Goal: Information Seeking & Learning: Obtain resource

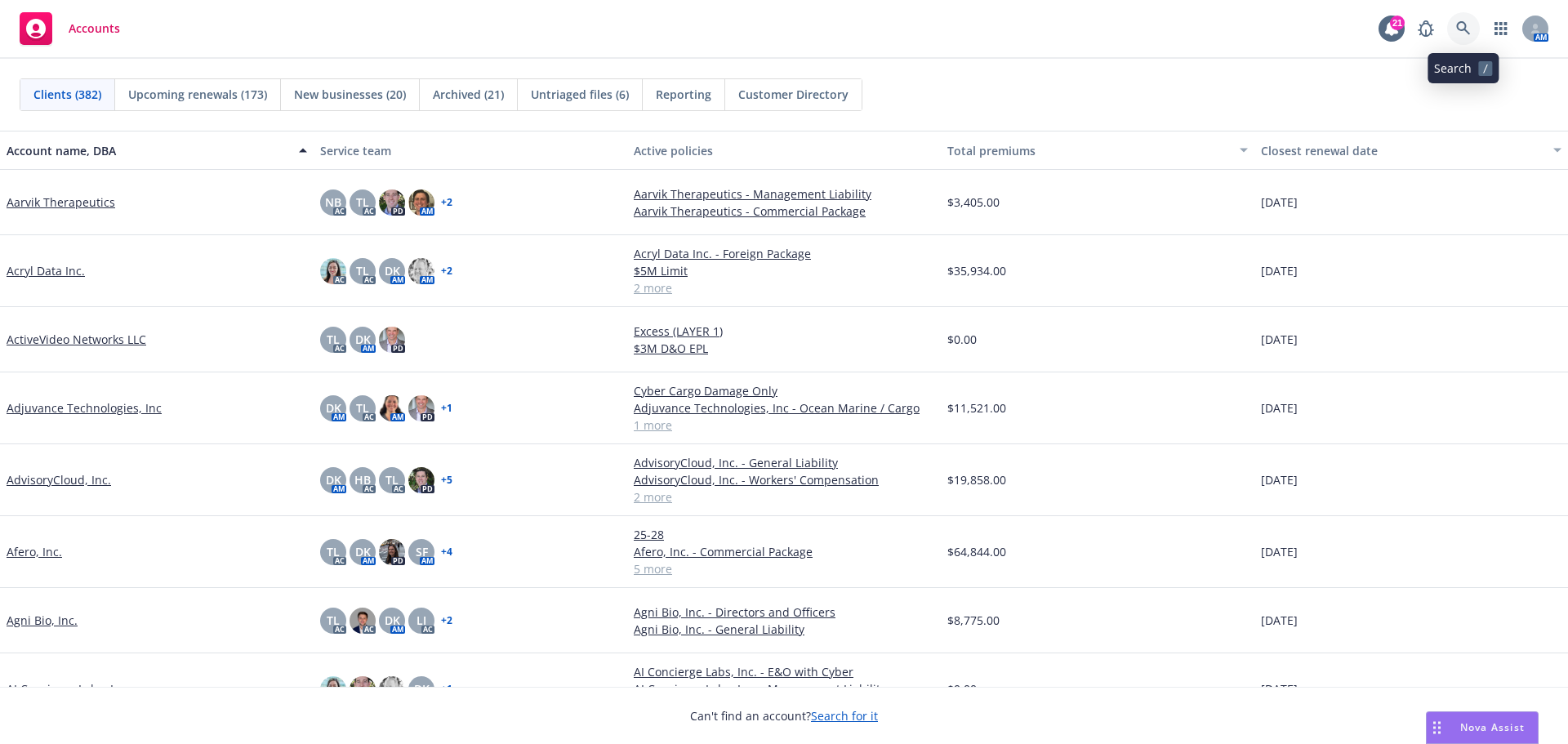
click at [1465, 30] on icon at bounding box center [1462, 28] width 14 height 14
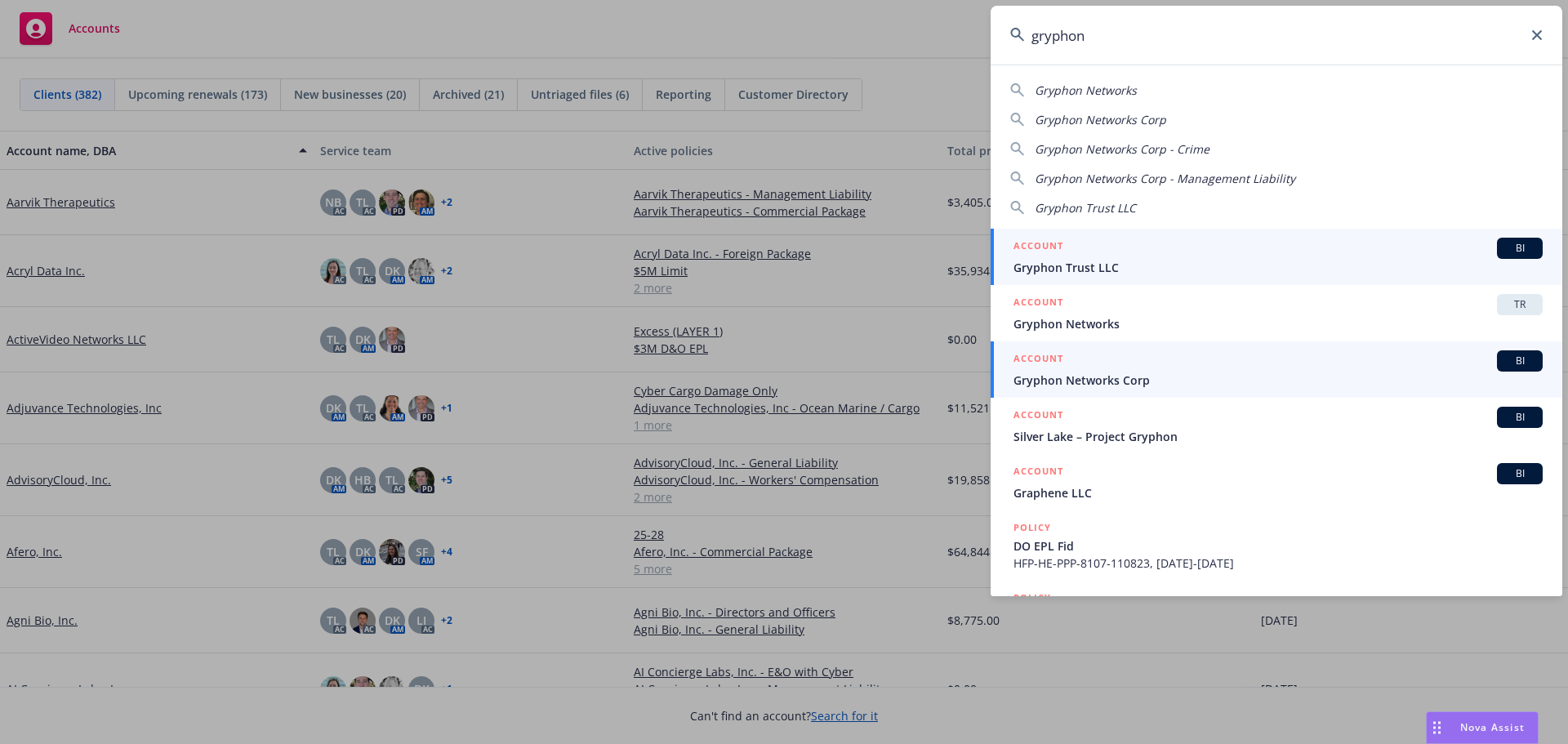
type input "gryphon"
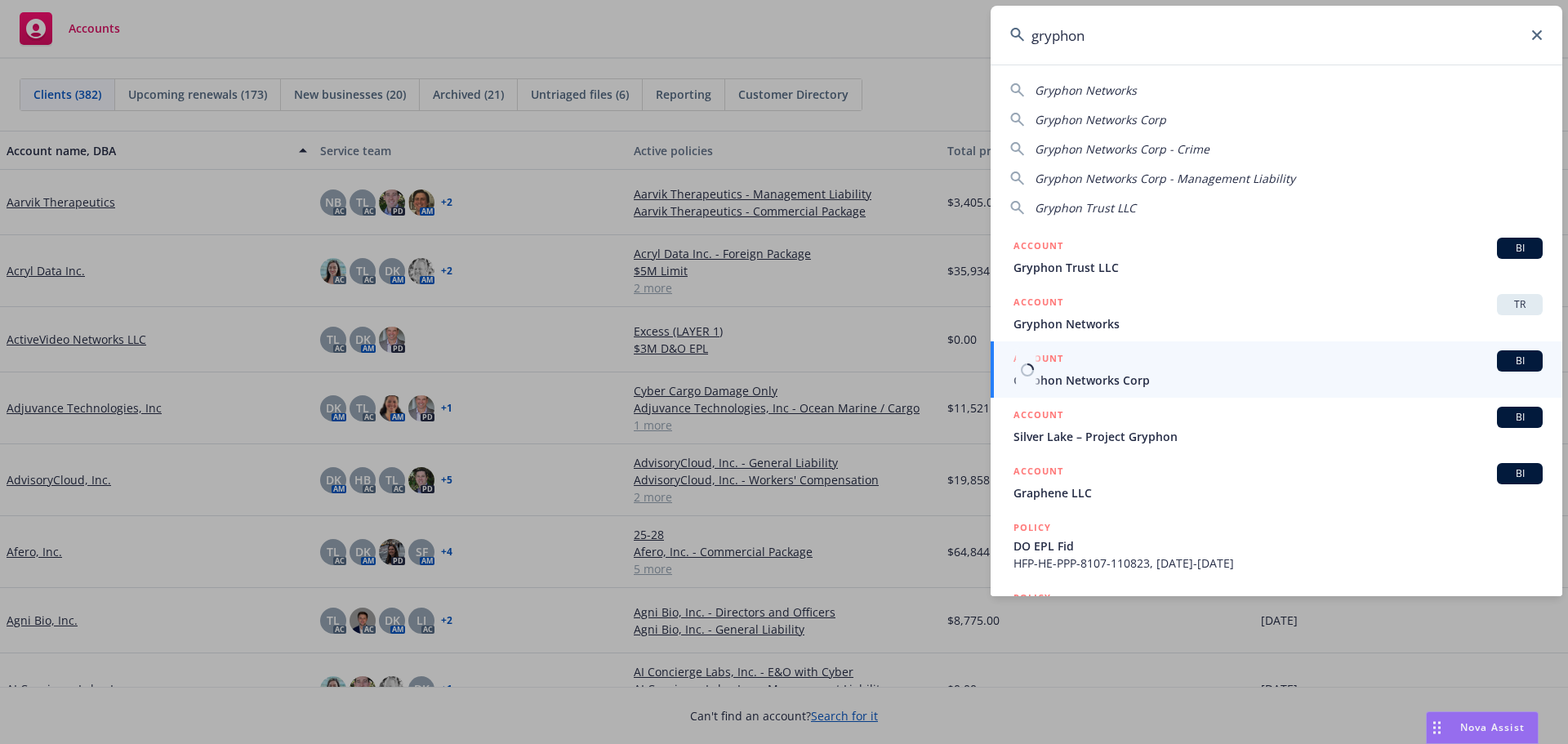
click at [1107, 372] on span "Gryphon Networks Corp" at bounding box center [1277, 380] width 529 height 17
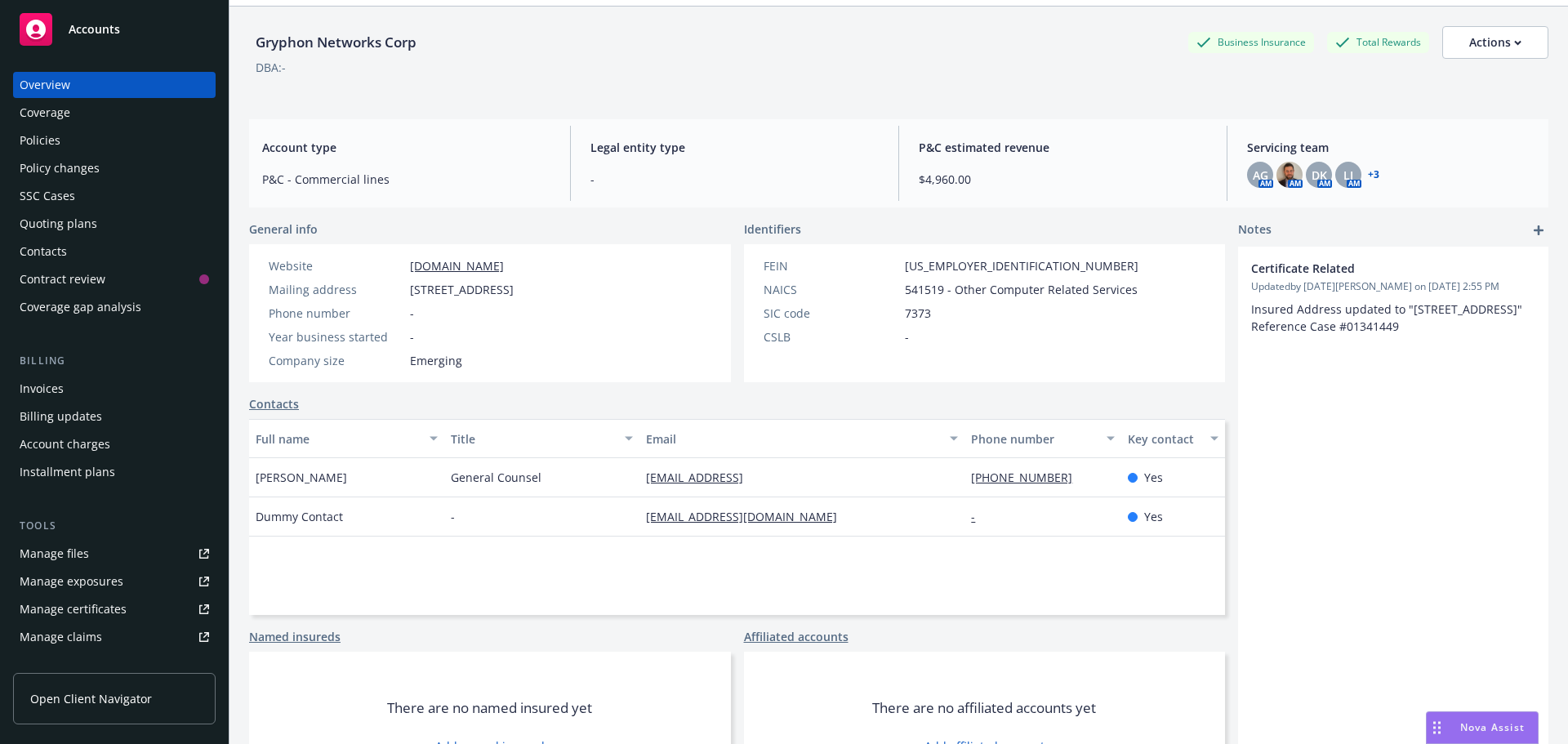
scroll to position [81, 0]
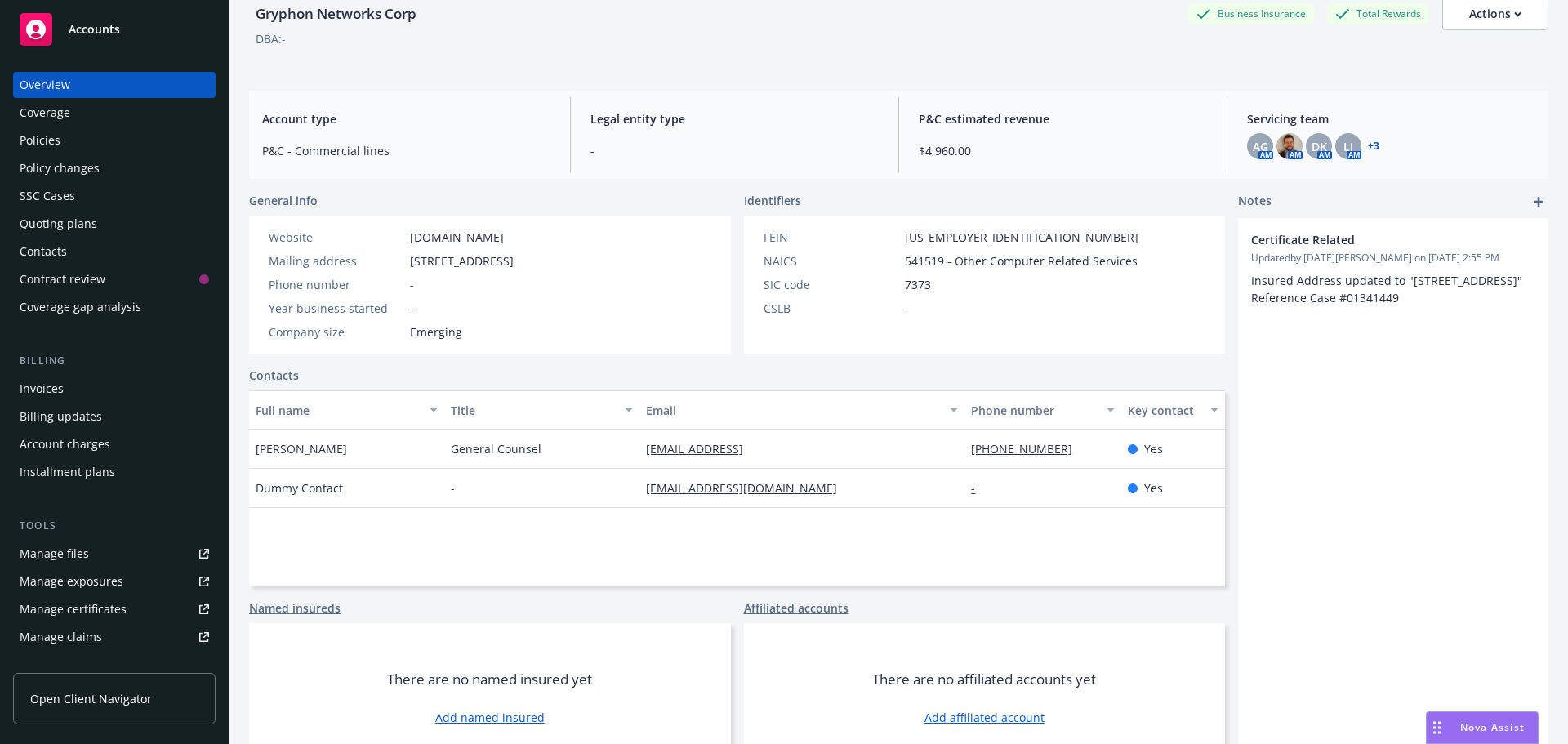
click at [270, 373] on link "Contacts" at bounding box center [274, 375] width 50 height 17
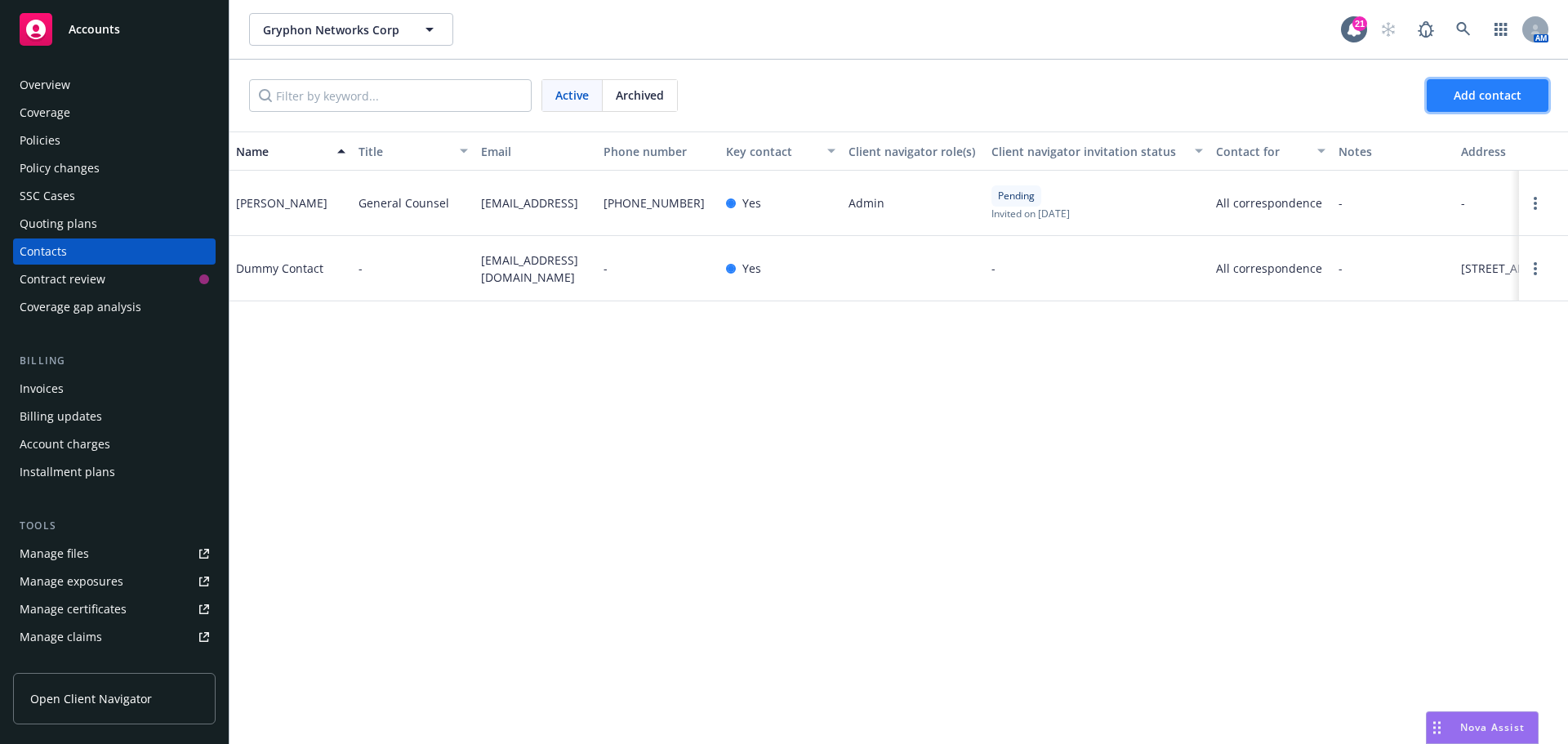
click at [1443, 89] on button "Add contact" at bounding box center [1487, 96] width 122 height 33
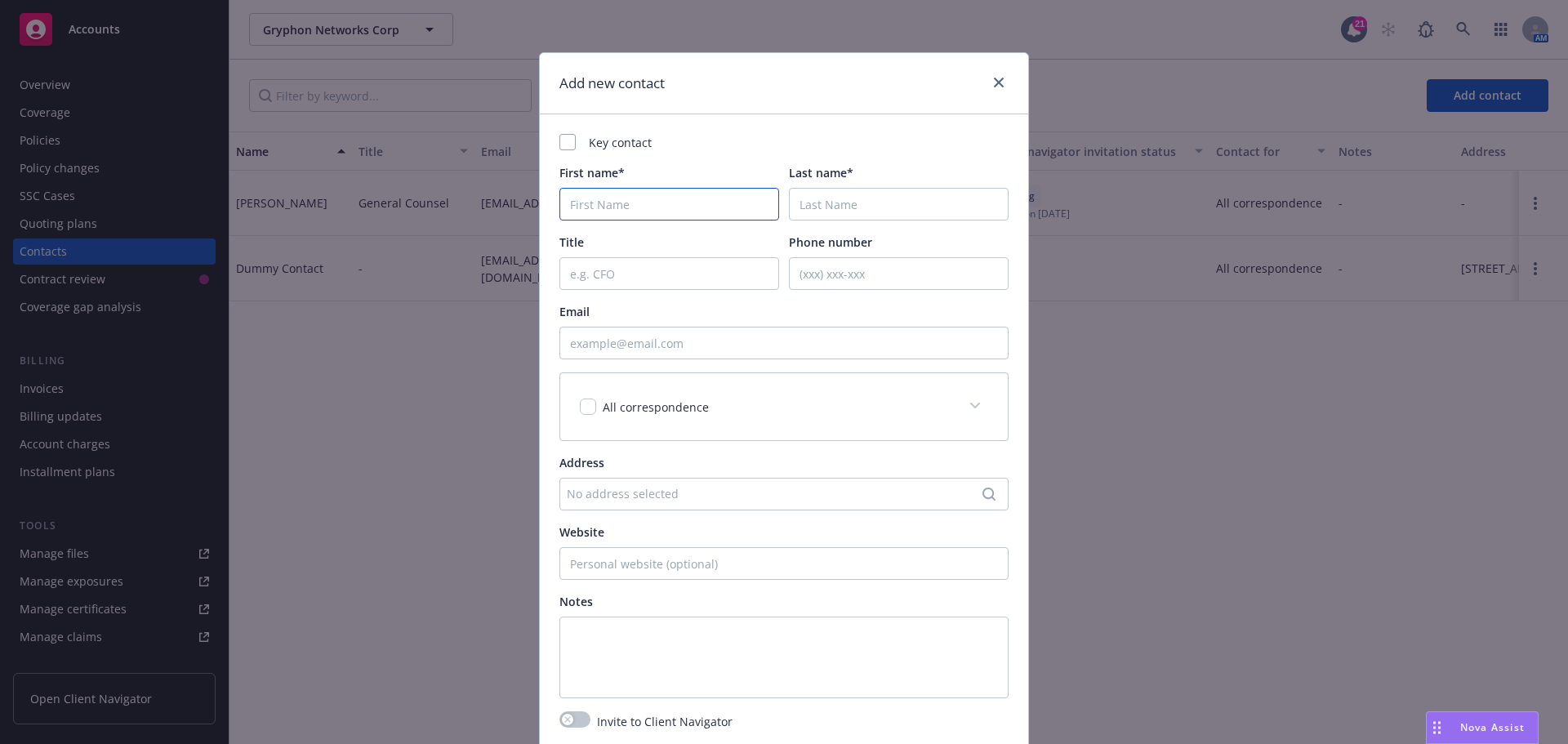
click at [640, 198] on input "First name*" at bounding box center [669, 204] width 219 height 33
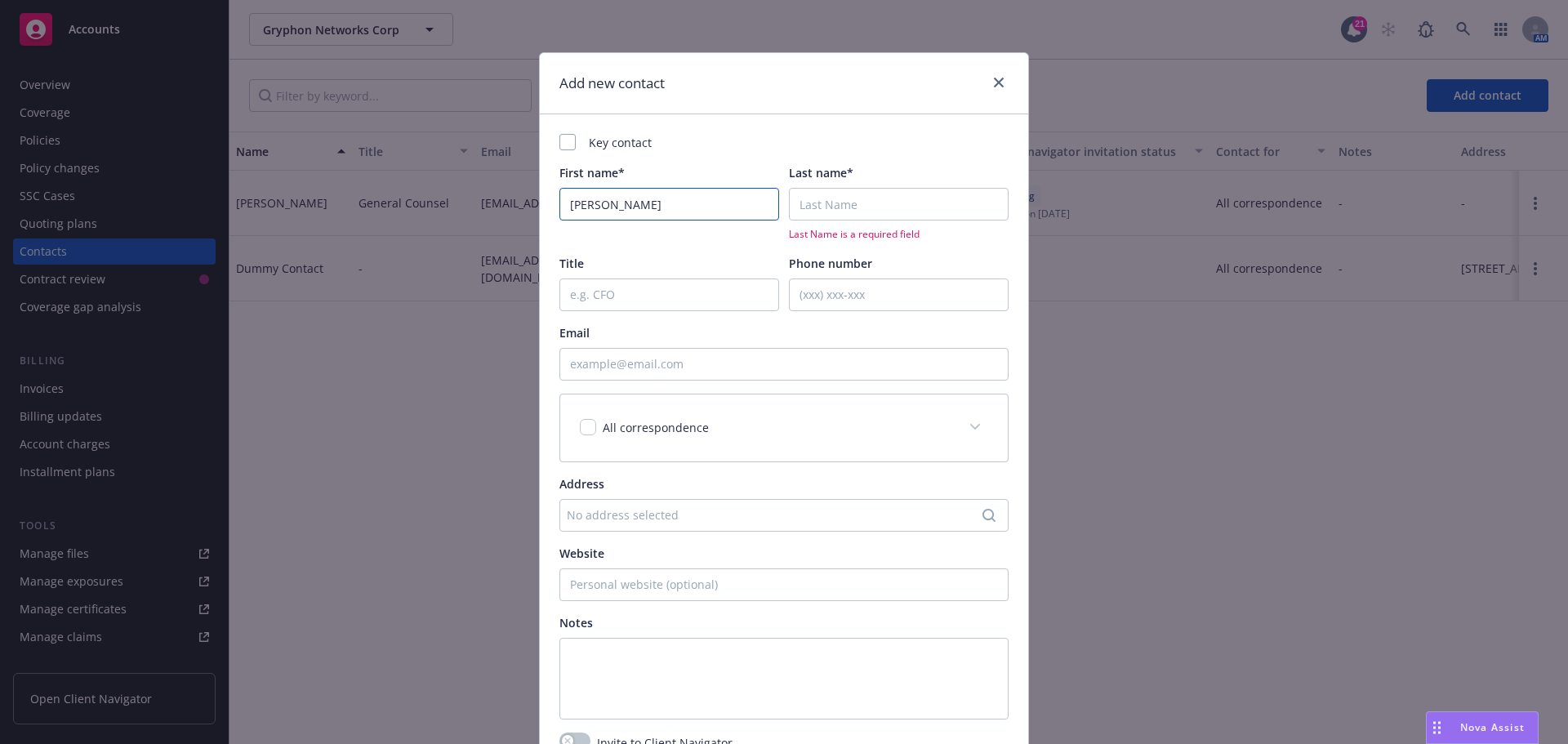
type input "Matt"
click at [836, 201] on input "Last name*" at bounding box center [898, 204] width 219 height 33
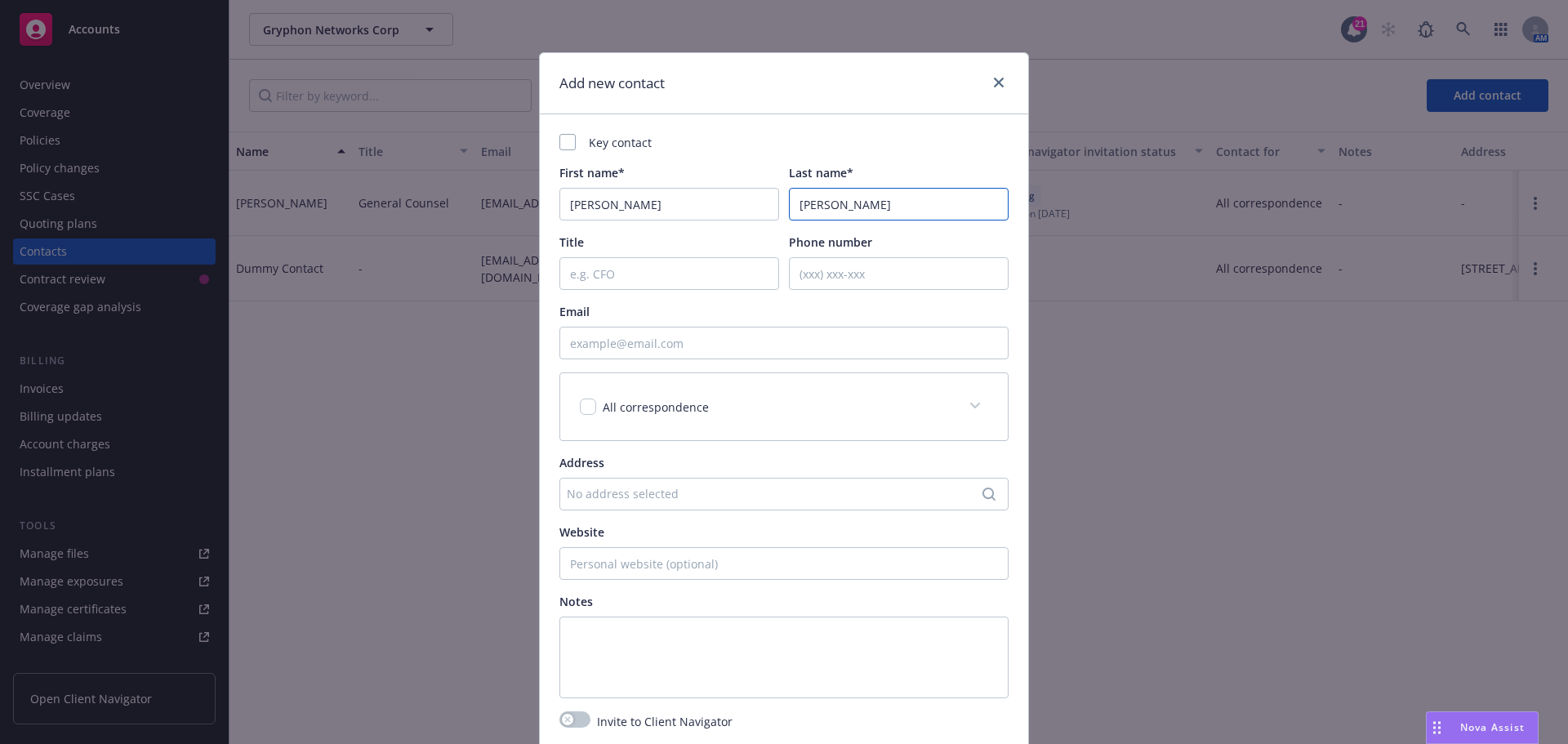
type input "Ziemski"
click at [595, 344] on input "Email" at bounding box center [784, 343] width 449 height 33
paste input "mziemski@gryphon.ai"
type input "mziemski@gryphon.ai"
click at [584, 398] on input "checkbox" at bounding box center [588, 406] width 16 height 16
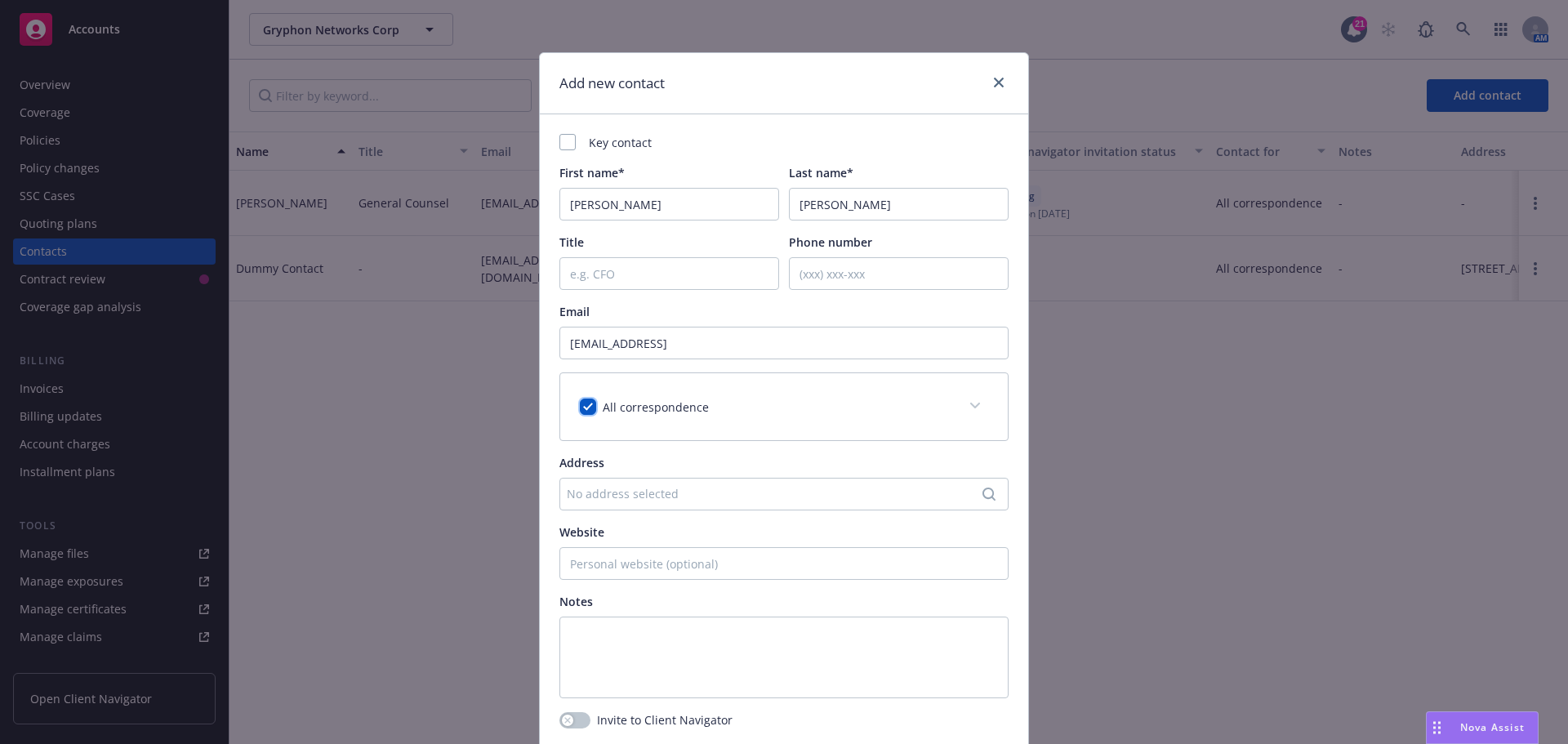
click at [588, 402] on input "checkbox" at bounding box center [588, 406] width 16 height 16
click at [586, 402] on input "checkbox" at bounding box center [588, 406] width 16 height 16
checkbox input "true"
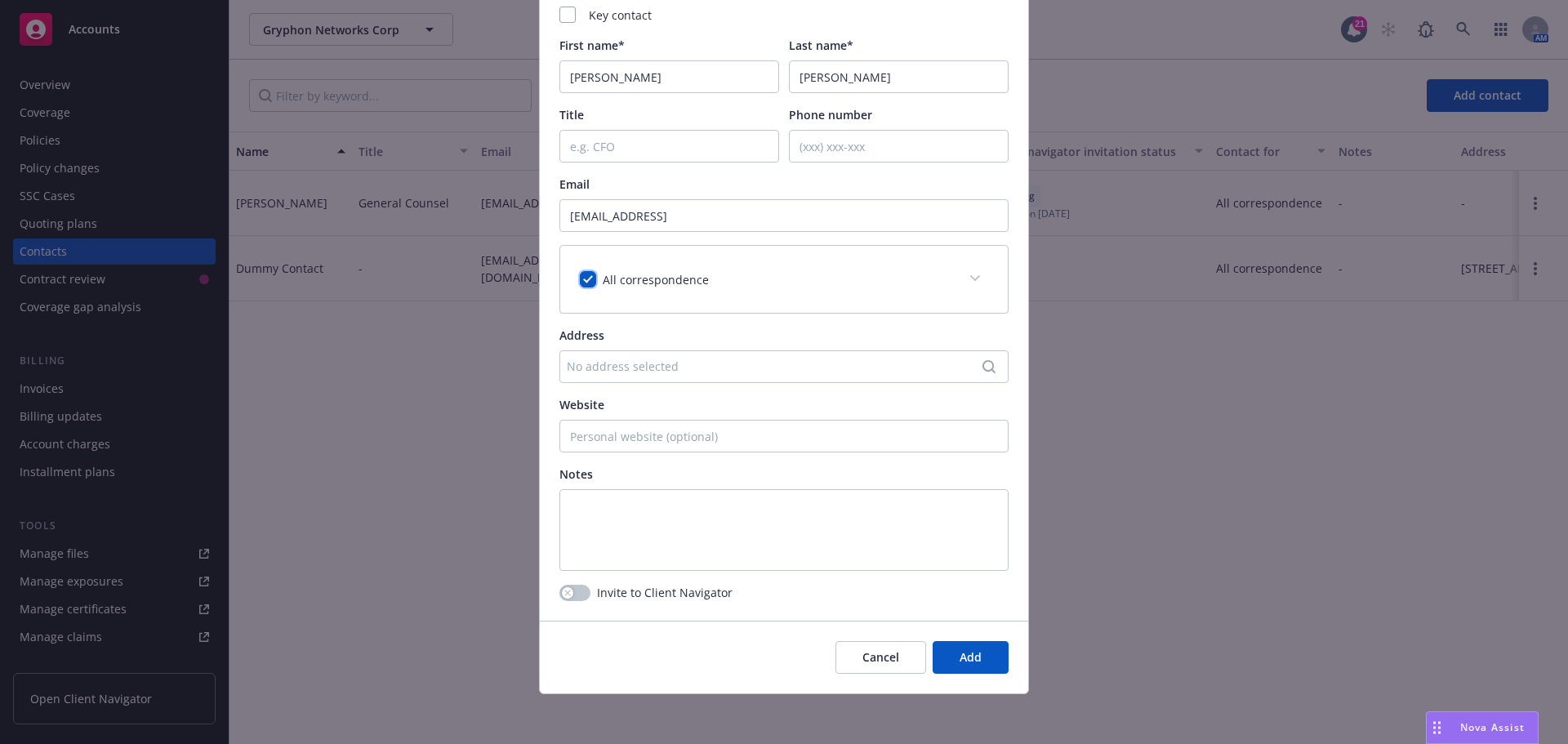
scroll to position [130, 0]
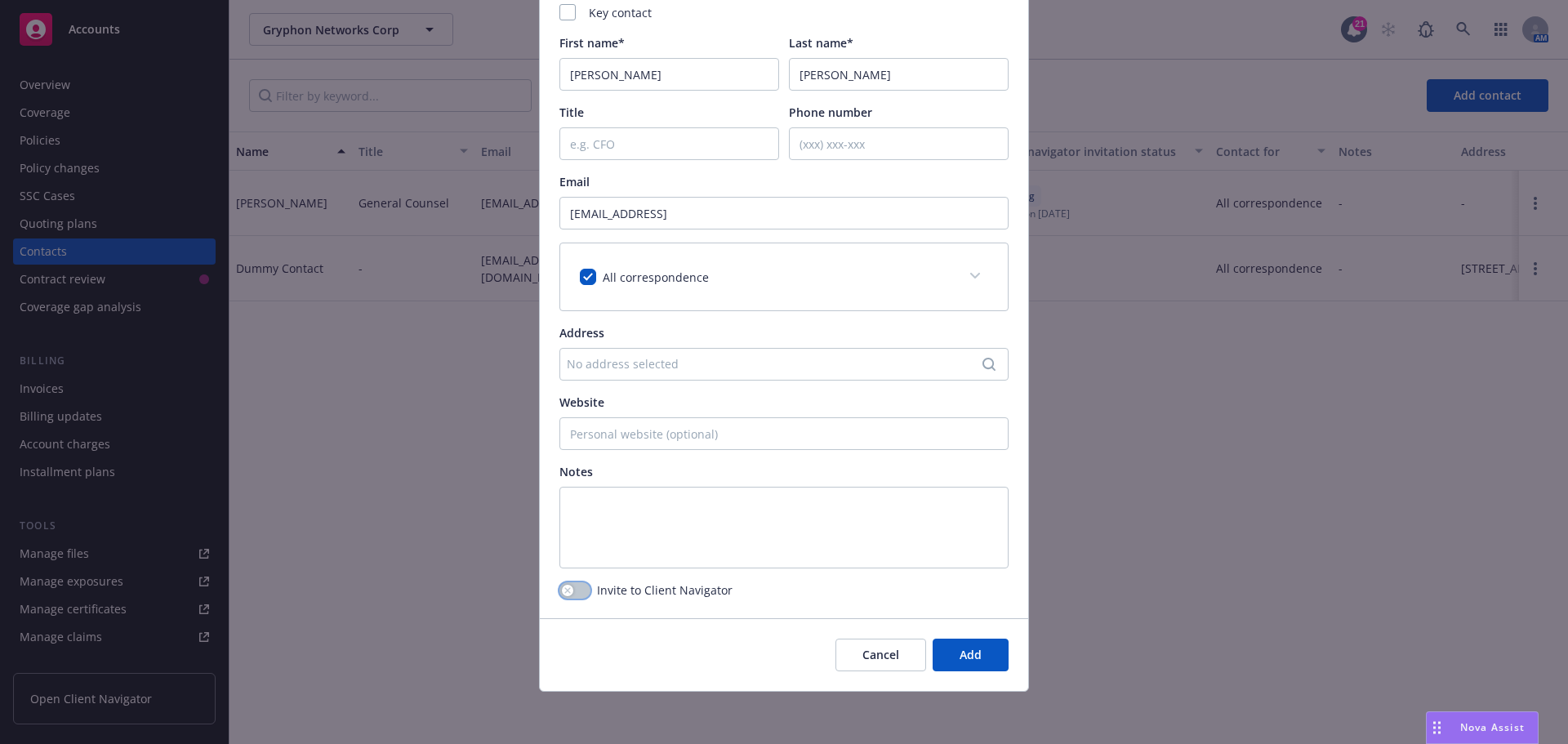
click at [566, 591] on div "button" at bounding box center [567, 591] width 12 height 12
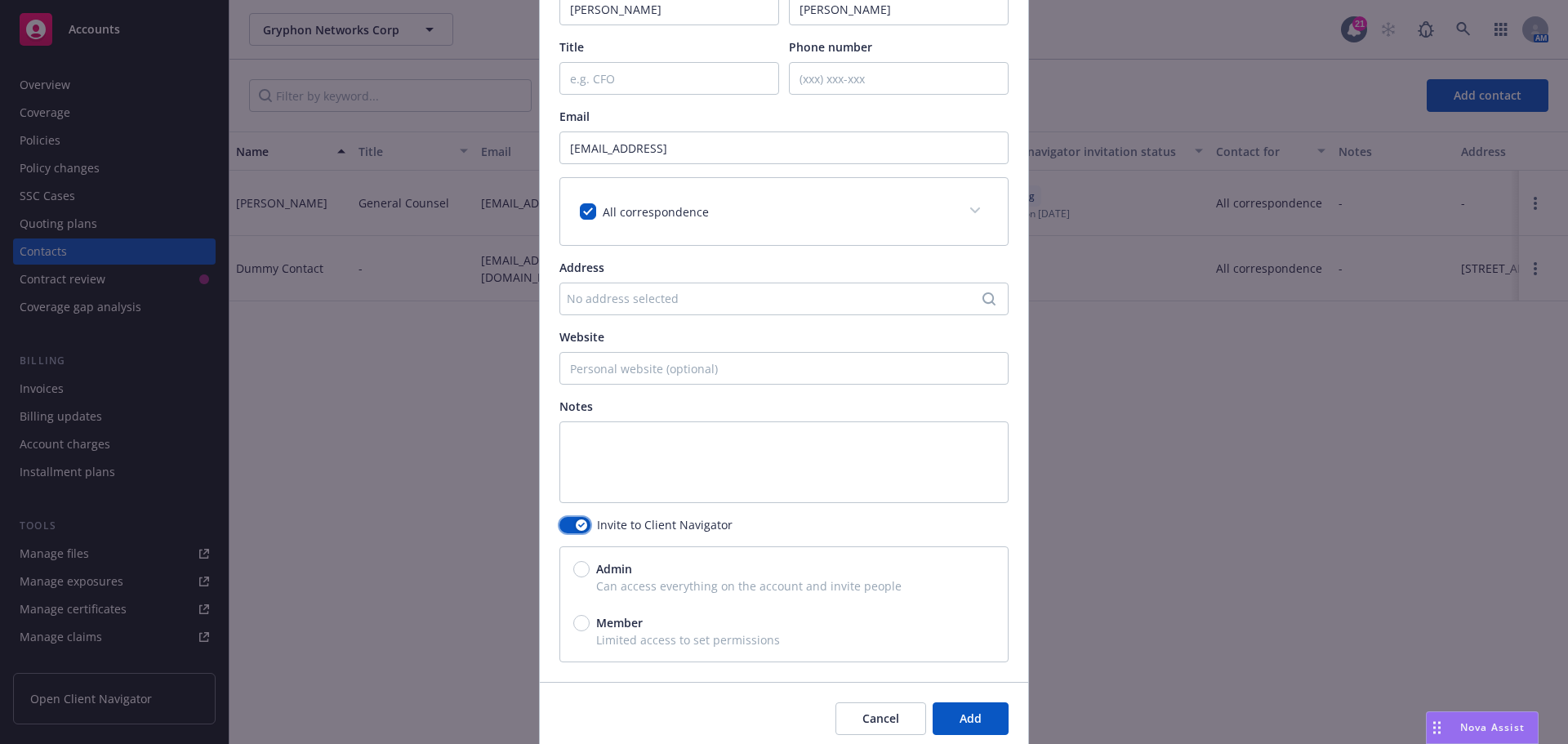
scroll to position [259, 0]
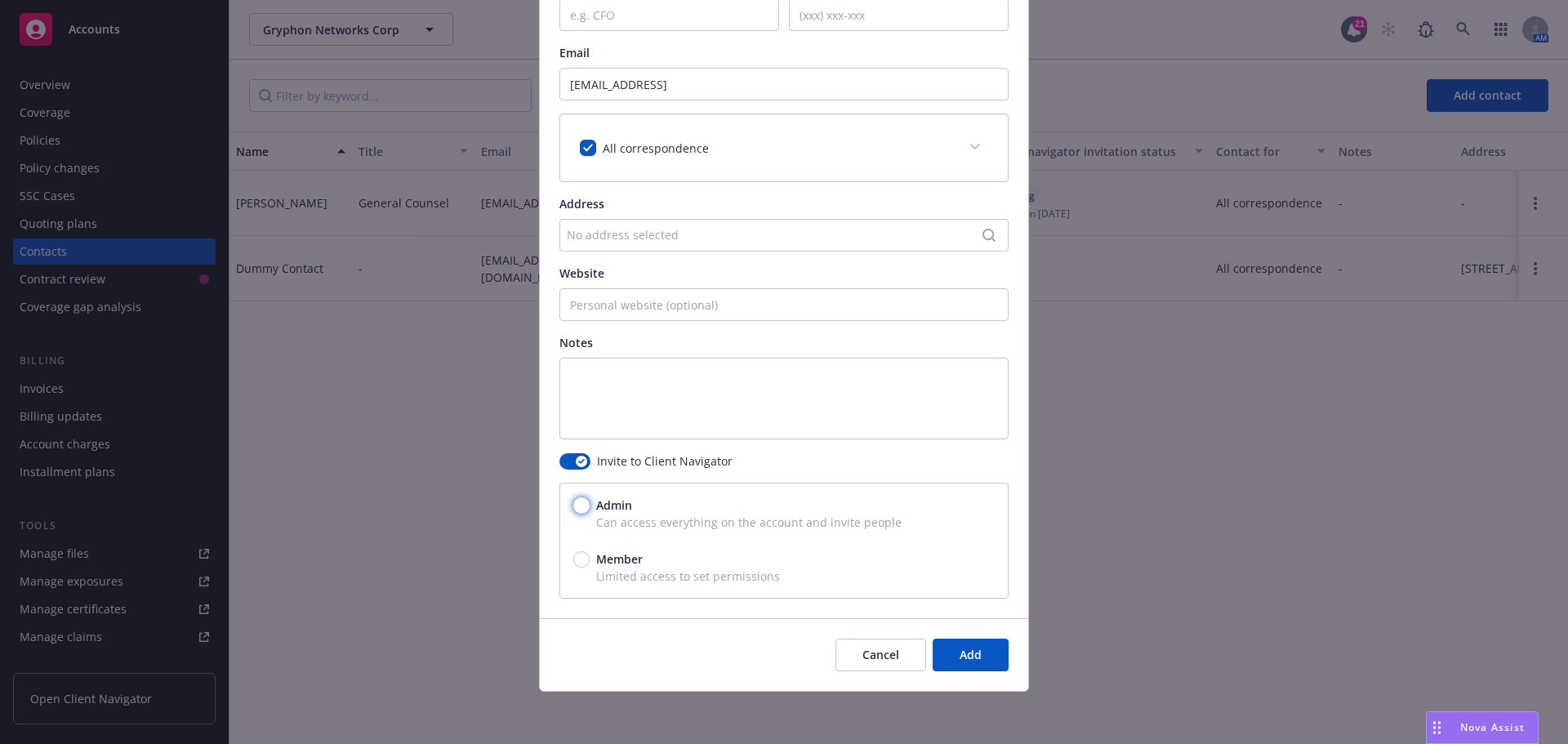
click at [573, 509] on input "Admin" at bounding box center [581, 506] width 16 height 16
radio input "true"
click at [960, 655] on span "Add" at bounding box center [970, 654] width 22 height 15
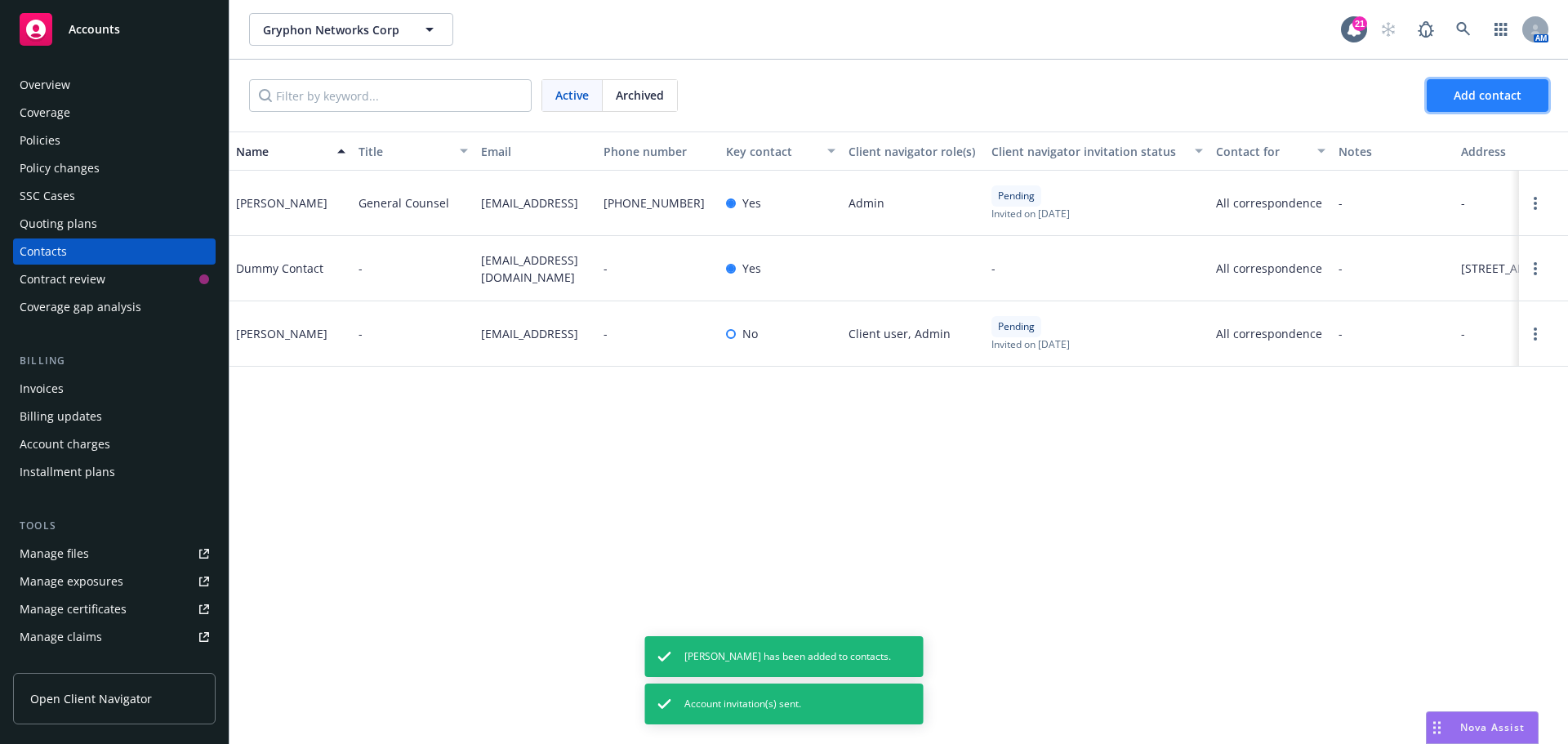
click at [1480, 96] on span "Add contact" at bounding box center [1487, 95] width 68 height 15
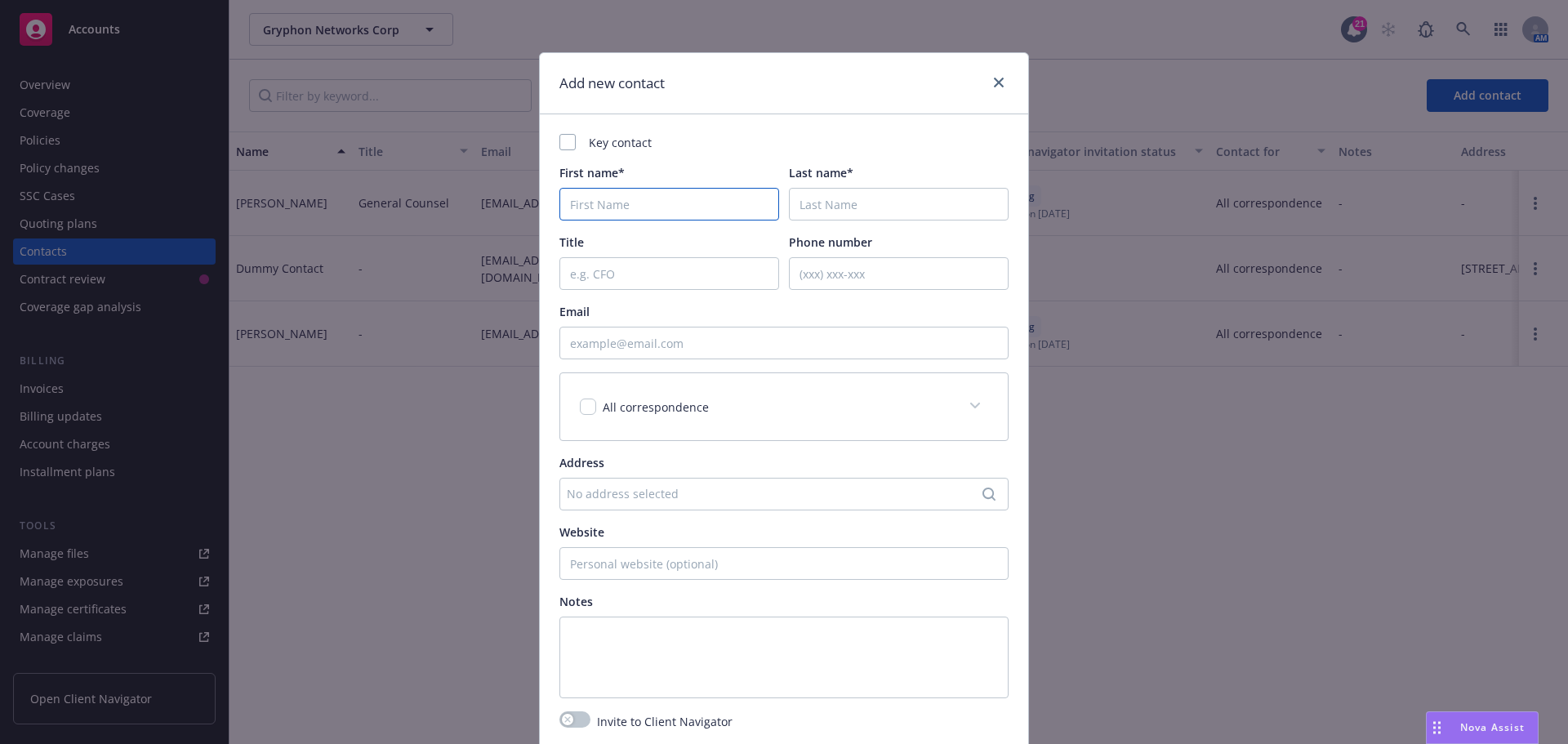
click at [633, 208] on input "First name*" at bounding box center [669, 204] width 219 height 33
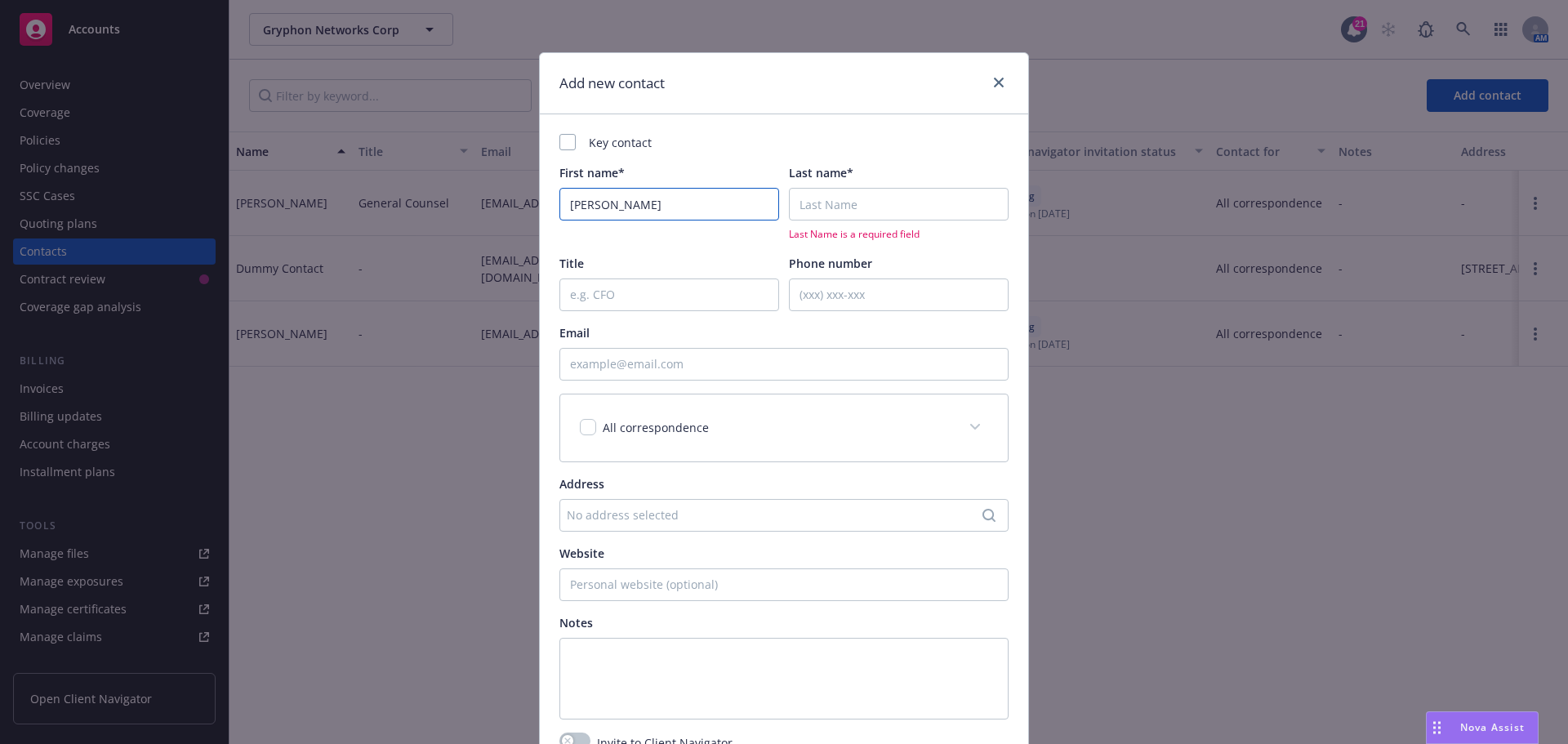
drag, startPoint x: 649, startPoint y: 206, endPoint x: 590, endPoint y: 208, distance: 59.0
click at [590, 208] on input "Sissy Ciavattone" at bounding box center [669, 204] width 219 height 33
type input "Sissy"
click at [863, 206] on input "Last name*" at bounding box center [898, 204] width 219 height 33
paste input "Ciavattone"
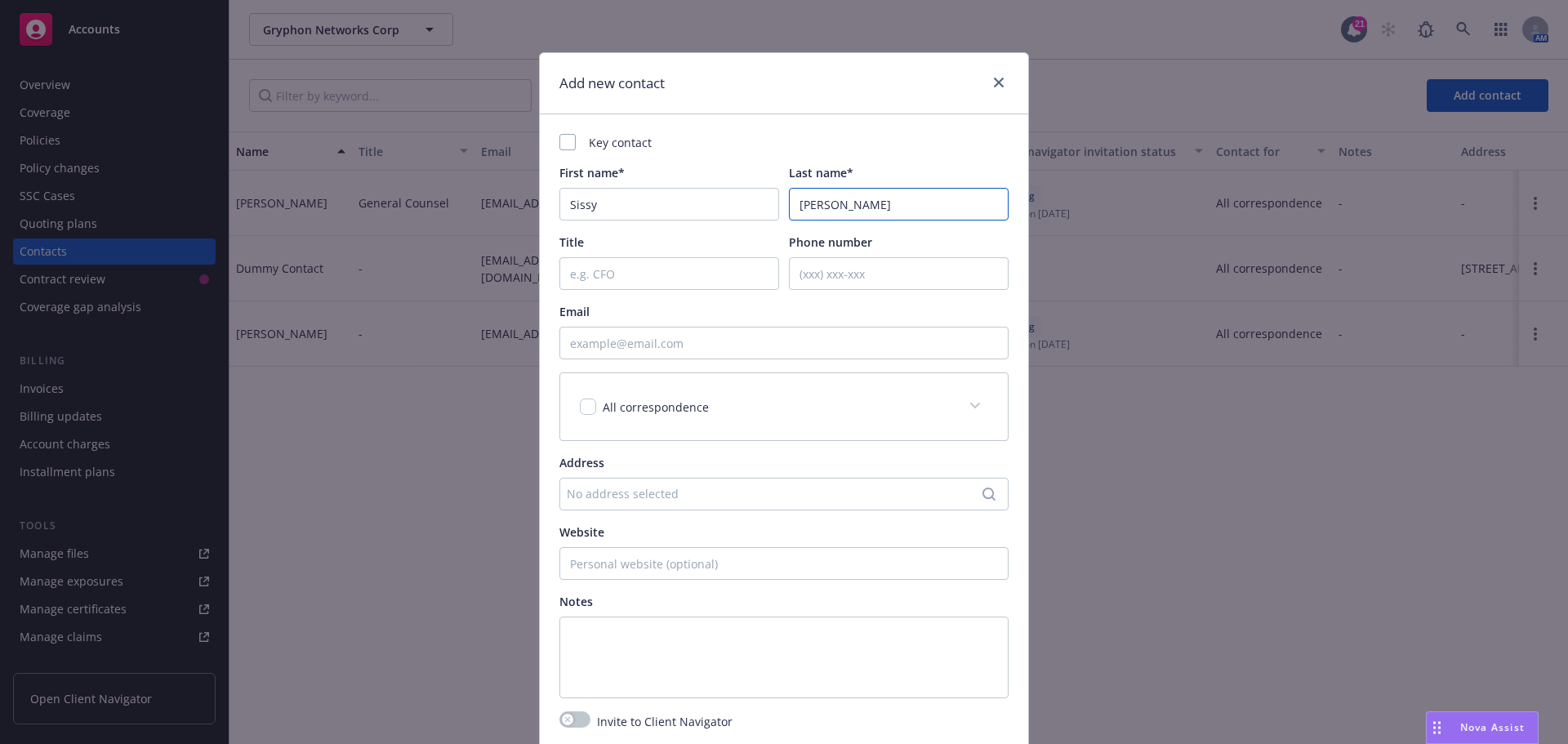
click at [795, 205] on input "Ciavattone" at bounding box center [898, 204] width 219 height 33
type input "Ciavattone"
click at [659, 351] on input "Email" at bounding box center [784, 343] width 449 height 33
paste input "sciavattone@gryphon.ai"
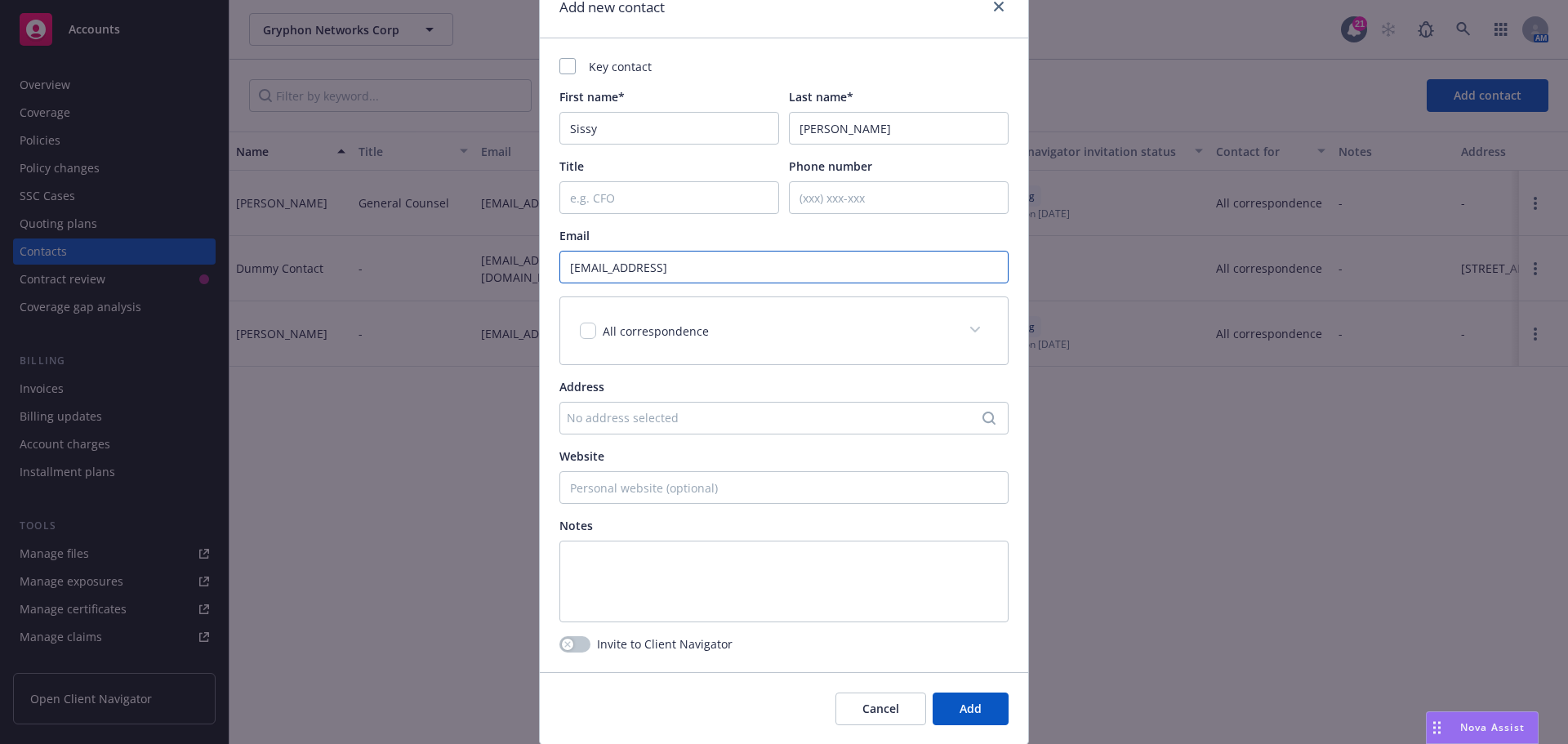
scroll to position [130, 0]
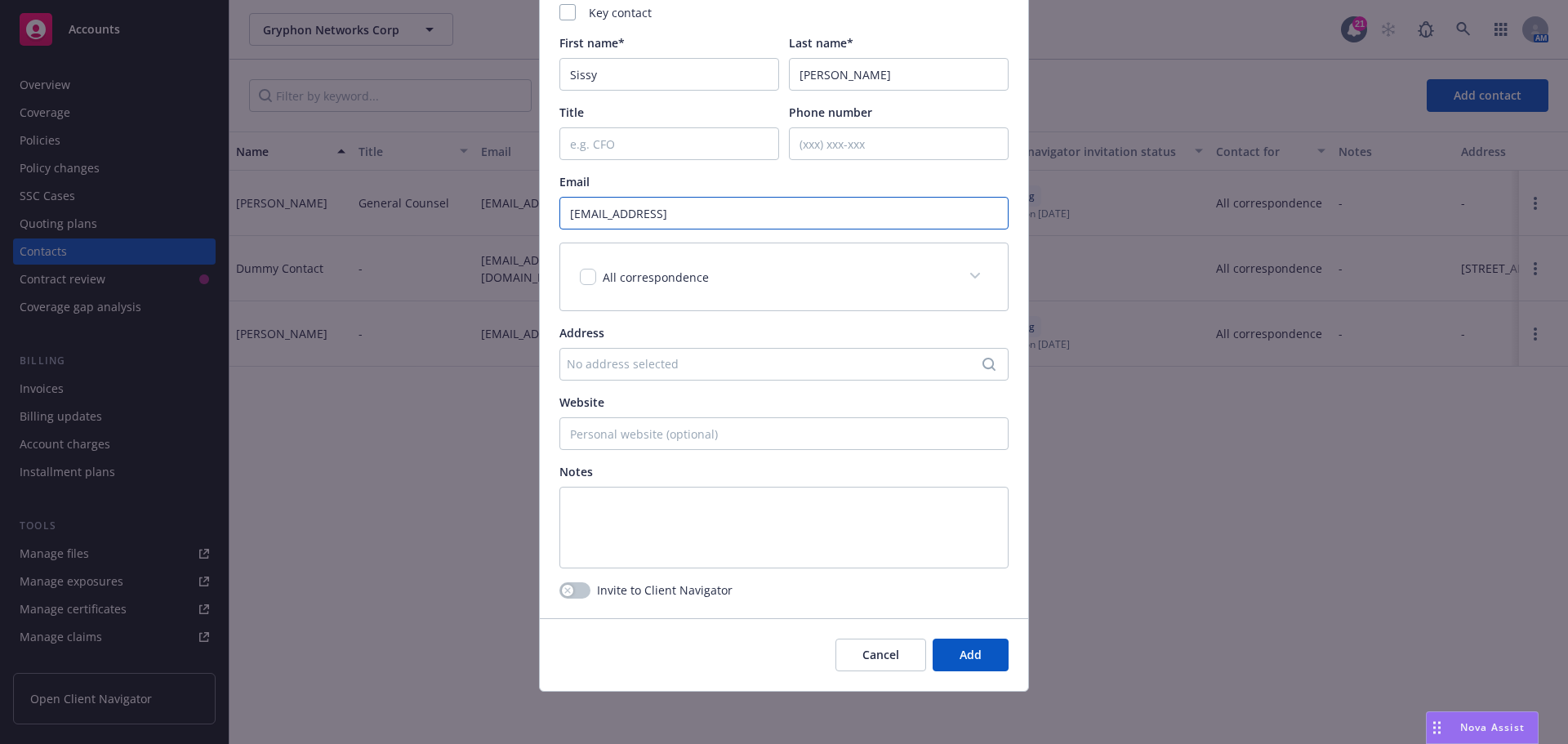
type input "sciavattone@gryphon.ai"
click at [570, 590] on button "button" at bounding box center [575, 591] width 31 height 16
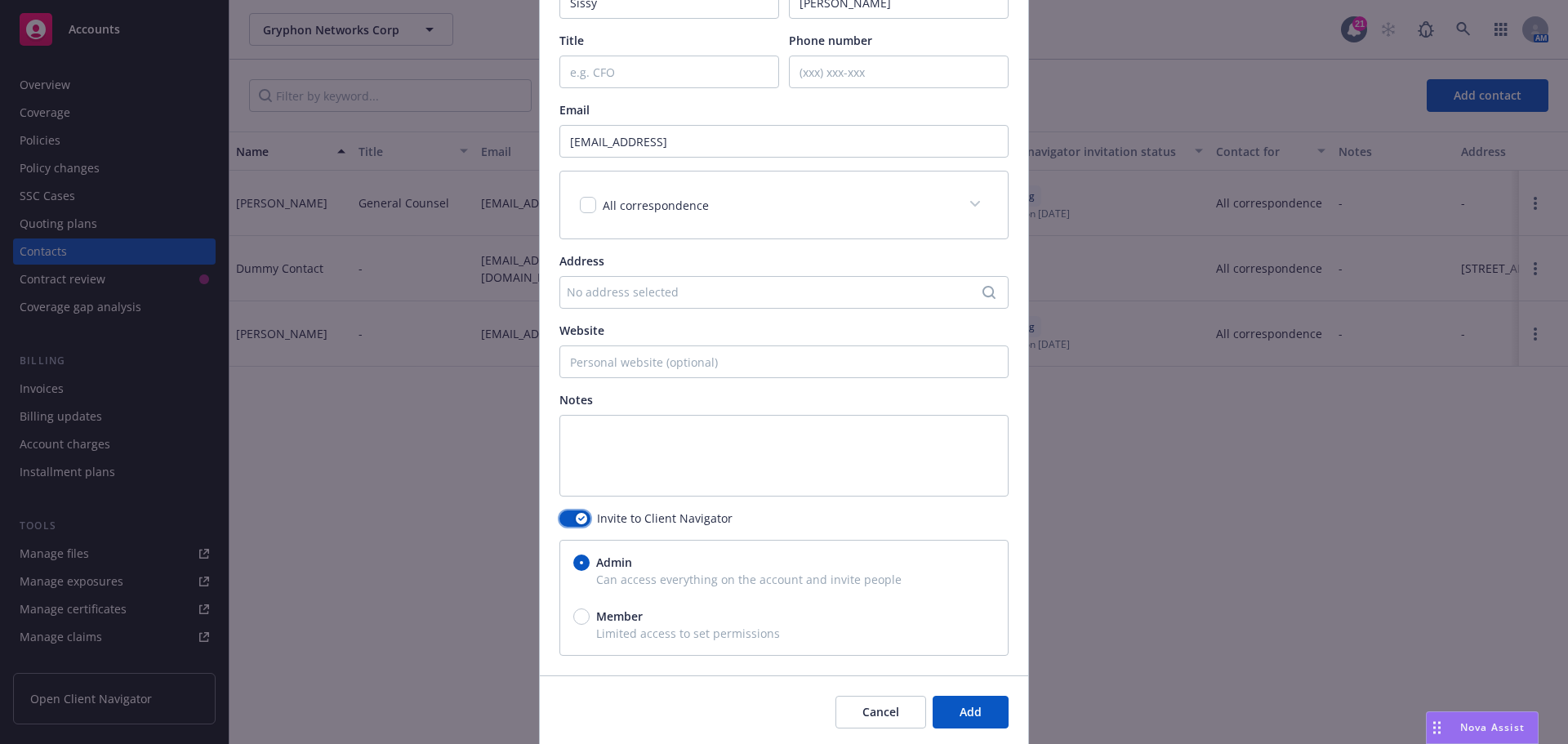
scroll to position [259, 0]
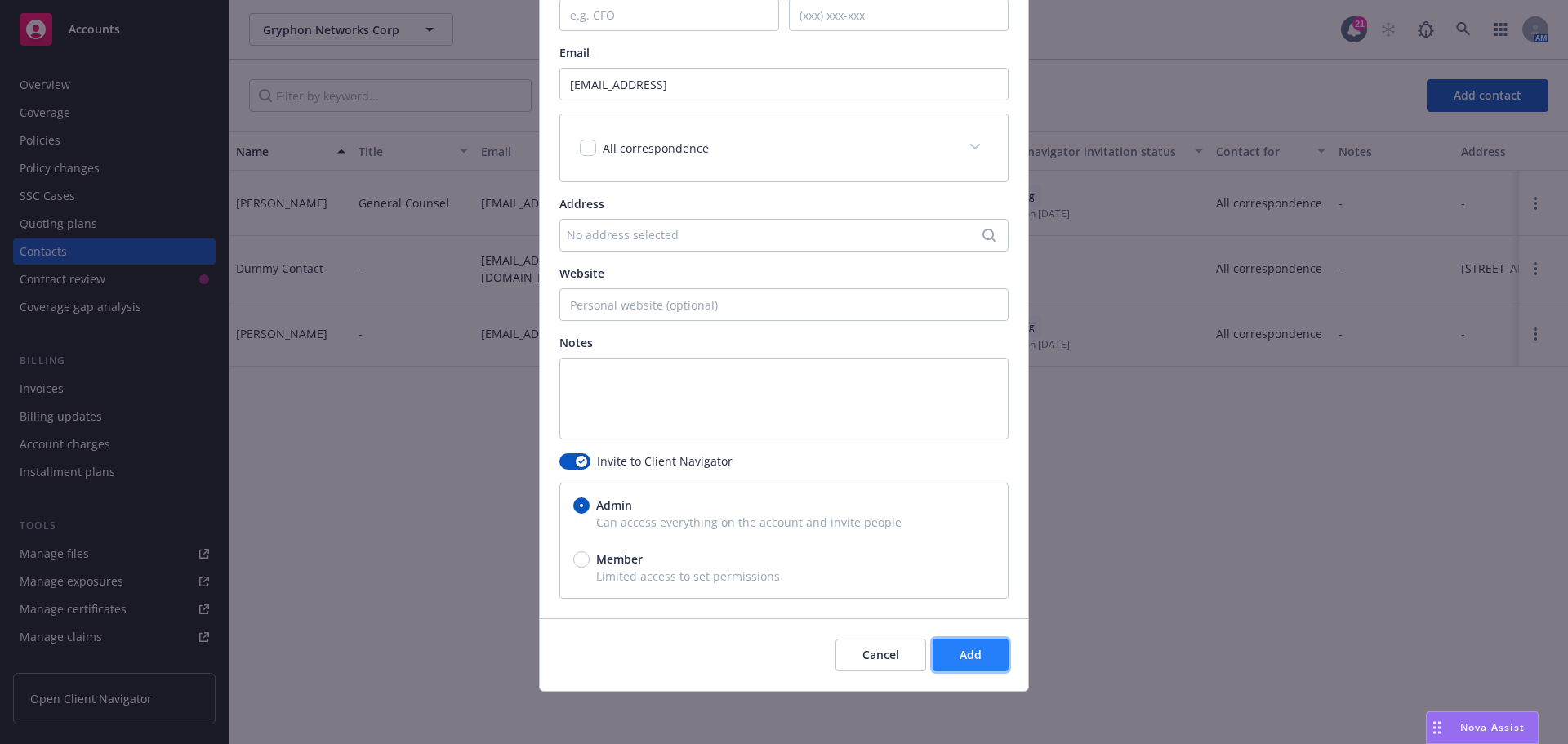
click at [969, 655] on span "Add" at bounding box center [970, 654] width 22 height 15
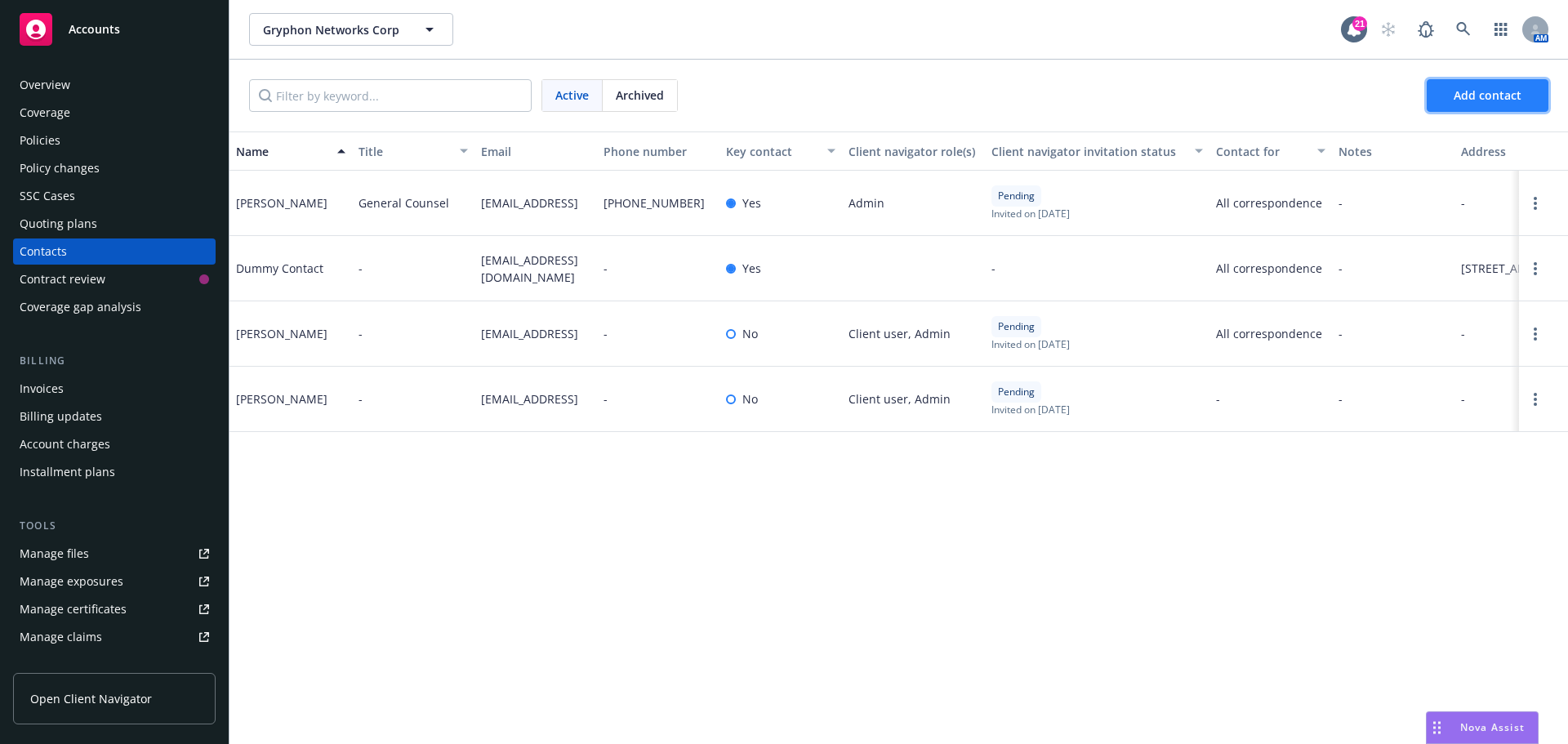
click at [1487, 90] on span "Add contact" at bounding box center [1487, 95] width 68 height 15
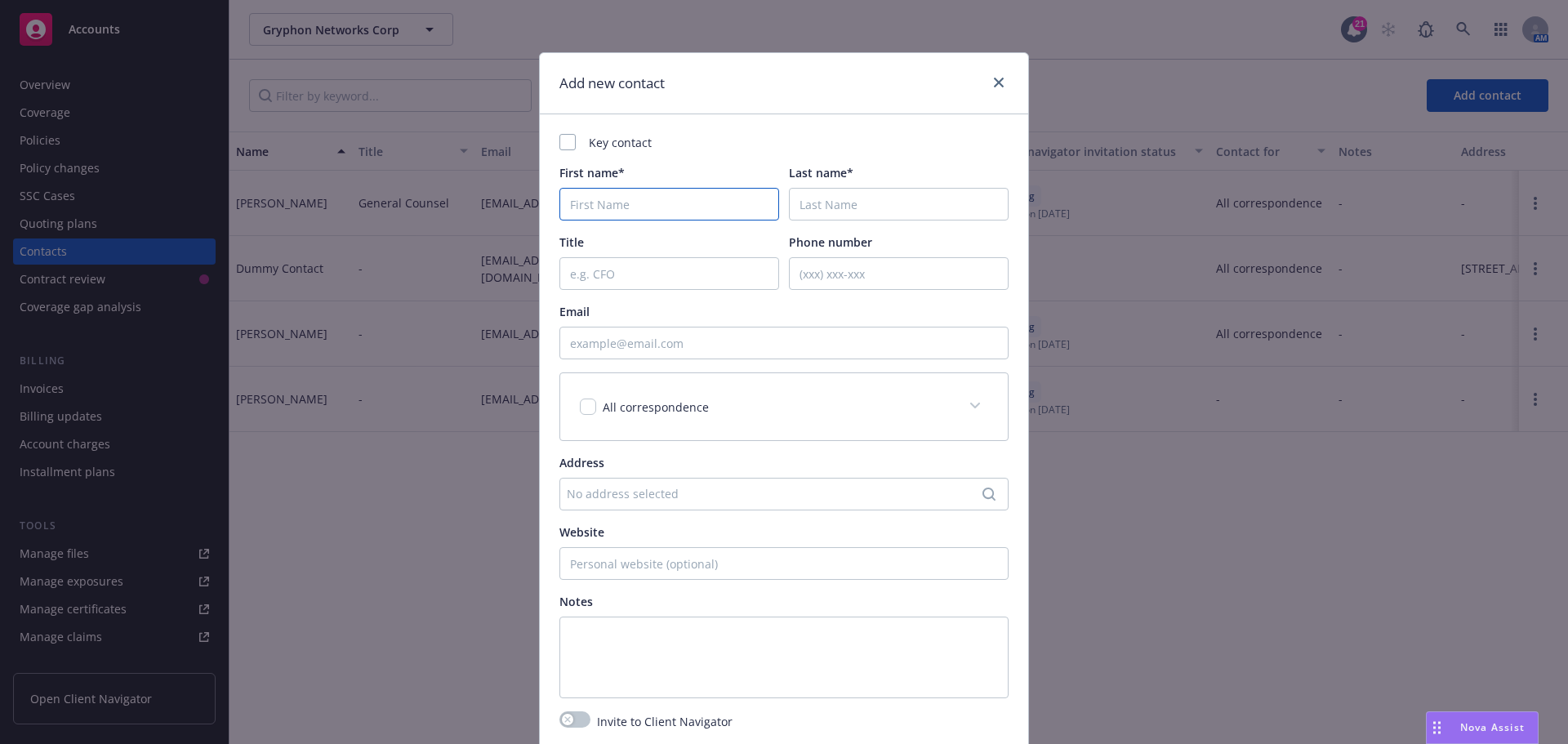
click at [705, 204] on input "First name*" at bounding box center [669, 204] width 219 height 33
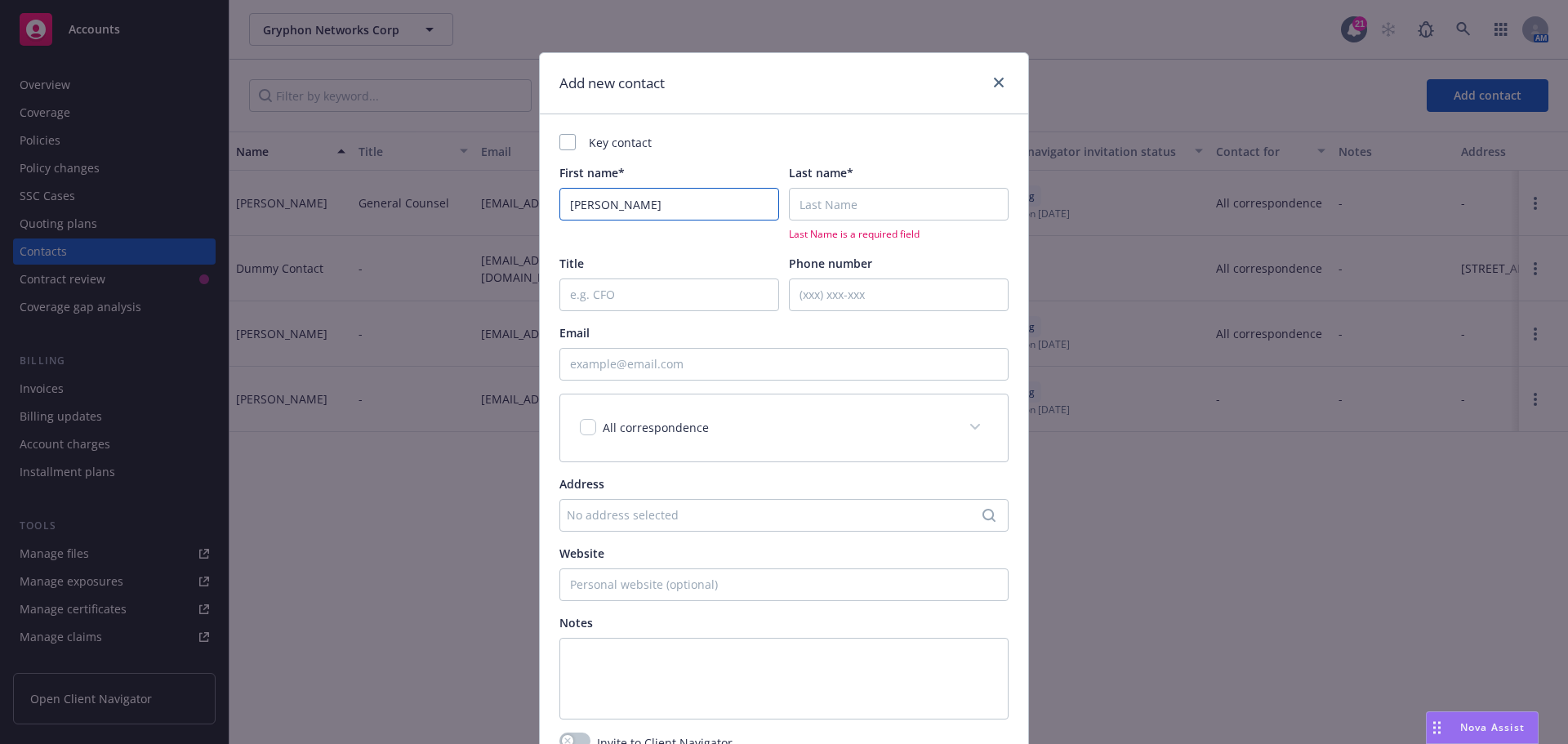
type input "Lisa"
click at [803, 200] on input "Last name*" at bounding box center [898, 204] width 219 height 33
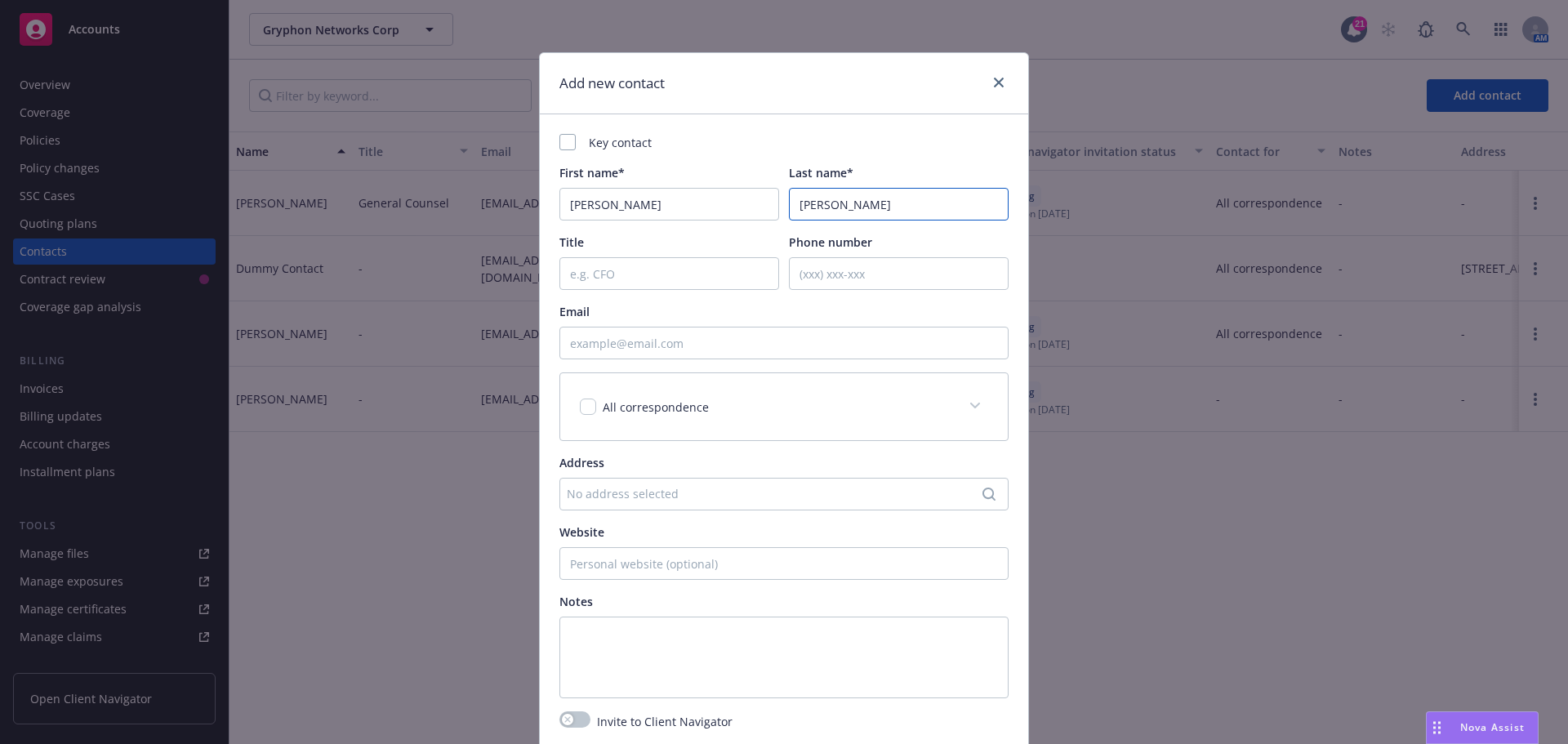
type input "Centrella"
click at [633, 343] on input "Email" at bounding box center [784, 343] width 449 height 33
paste input "lcentrella@gryphon.ai"
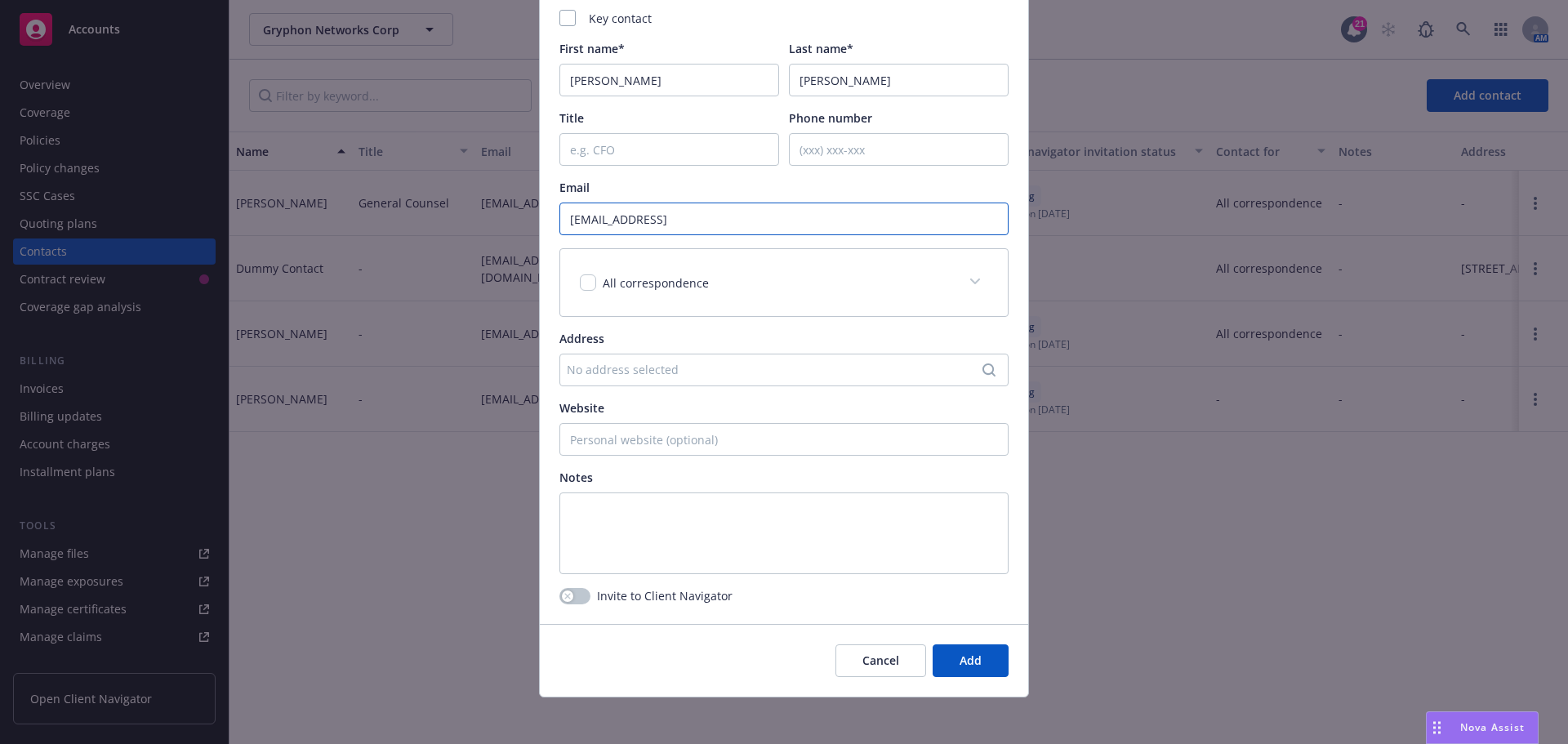
scroll to position [130, 0]
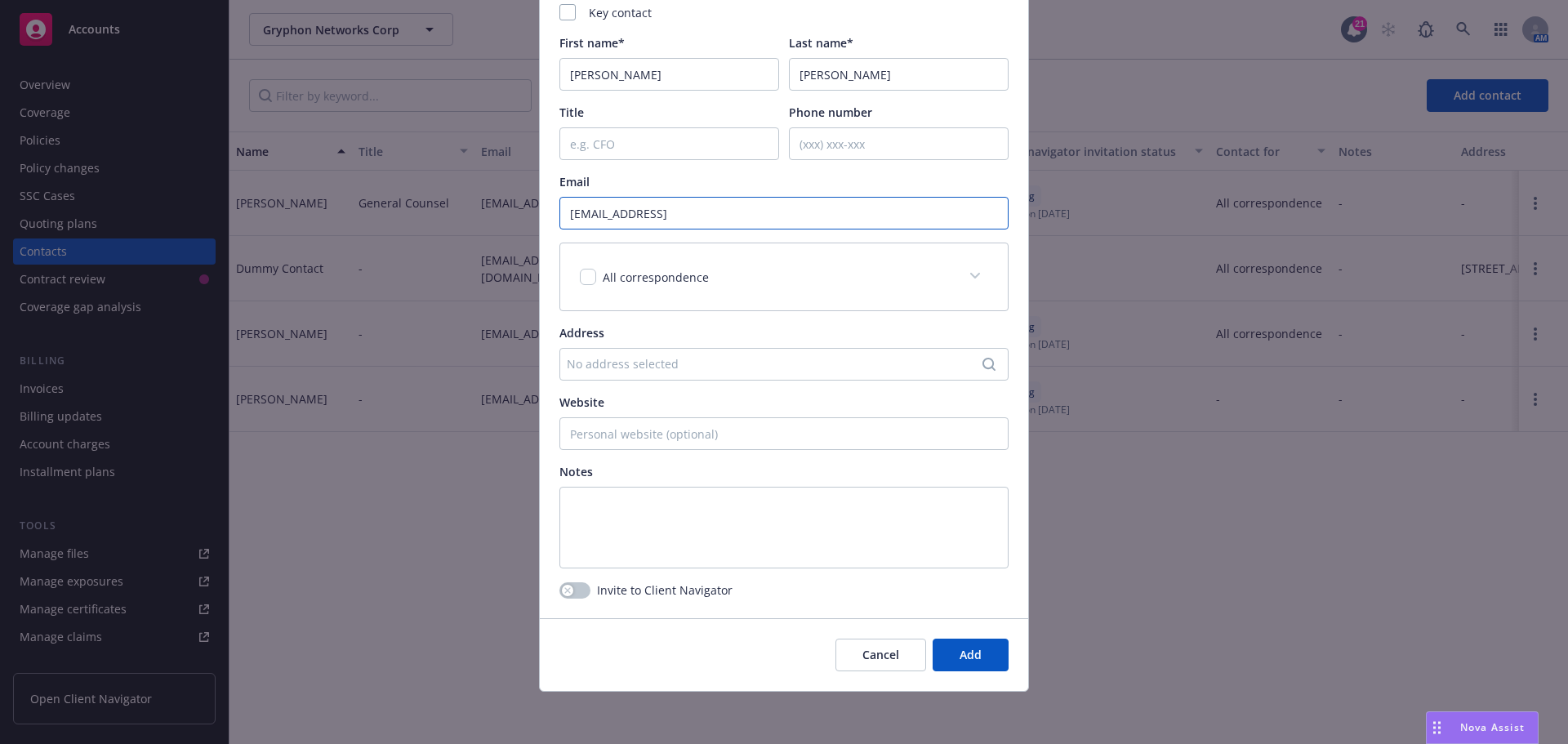
type input "lcentrella@gryphon.ai"
drag, startPoint x: 578, startPoint y: 276, endPoint x: 620, endPoint y: 326, distance: 65.3
click at [580, 277] on input "checkbox" at bounding box center [588, 277] width 16 height 16
checkbox input "true"
click at [564, 593] on icon "button" at bounding box center [567, 590] width 6 height 6
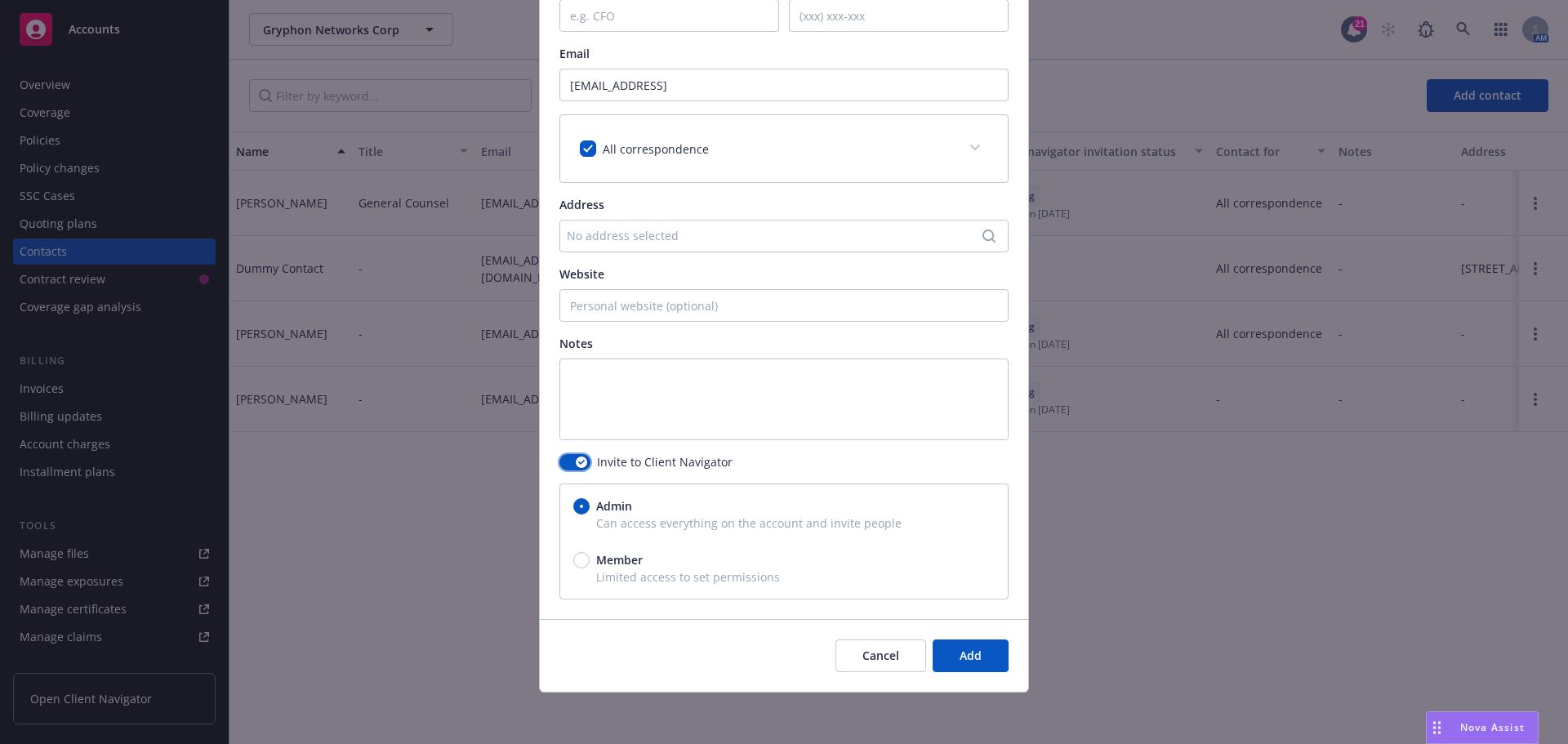
scroll to position [259, 0]
click at [966, 657] on span "Add" at bounding box center [970, 654] width 22 height 15
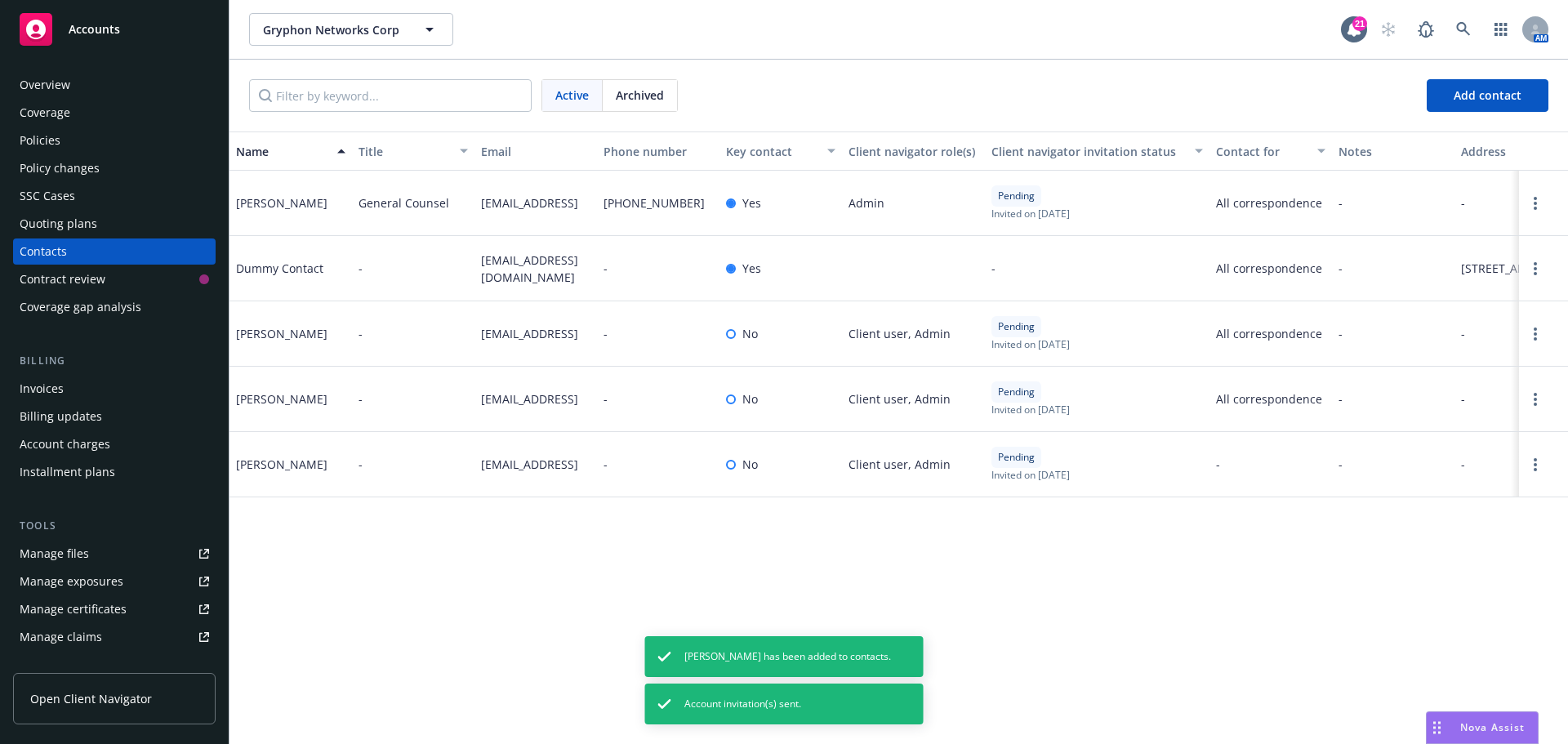
click at [56, 80] on div "Overview" at bounding box center [45, 85] width 51 height 26
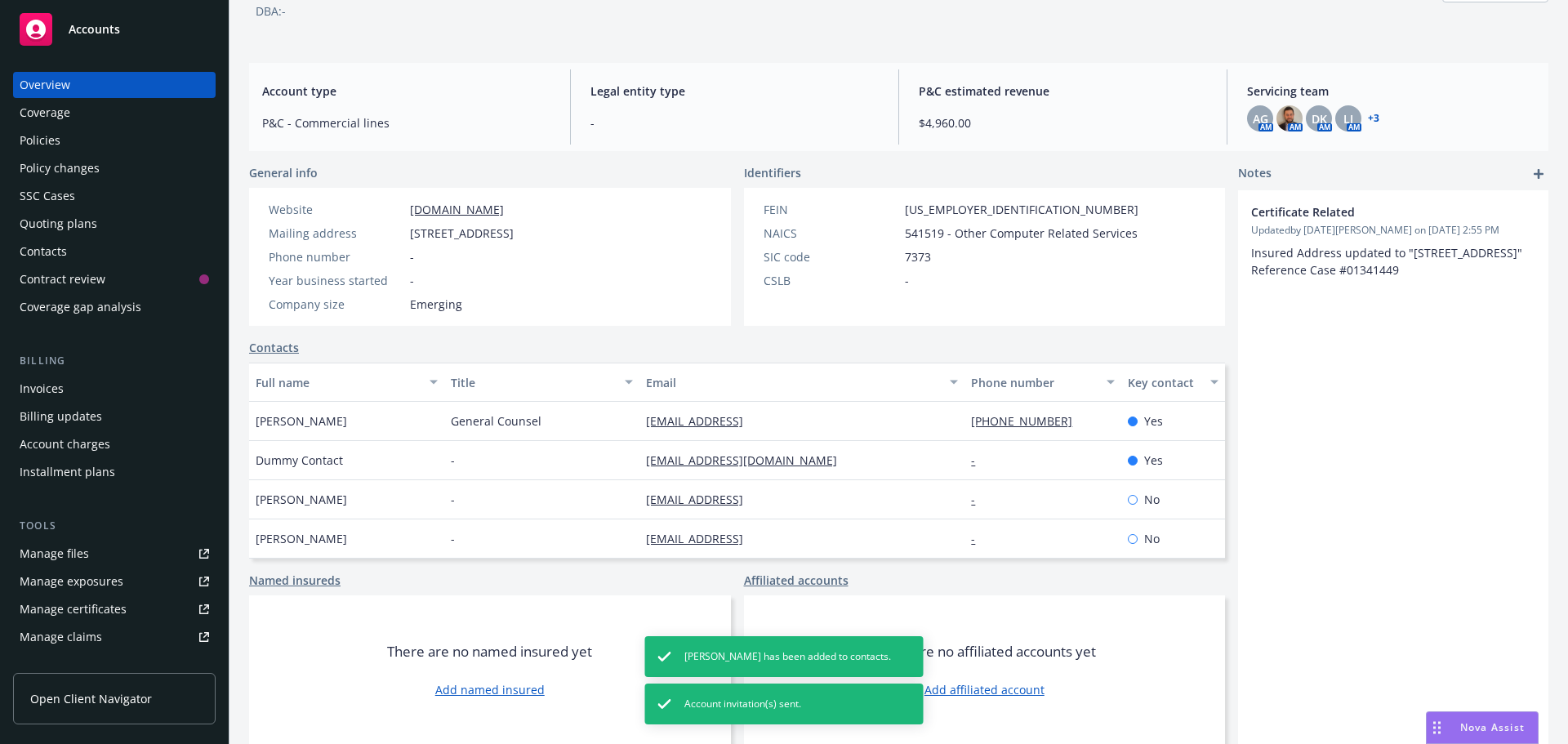
scroll to position [110, 0]
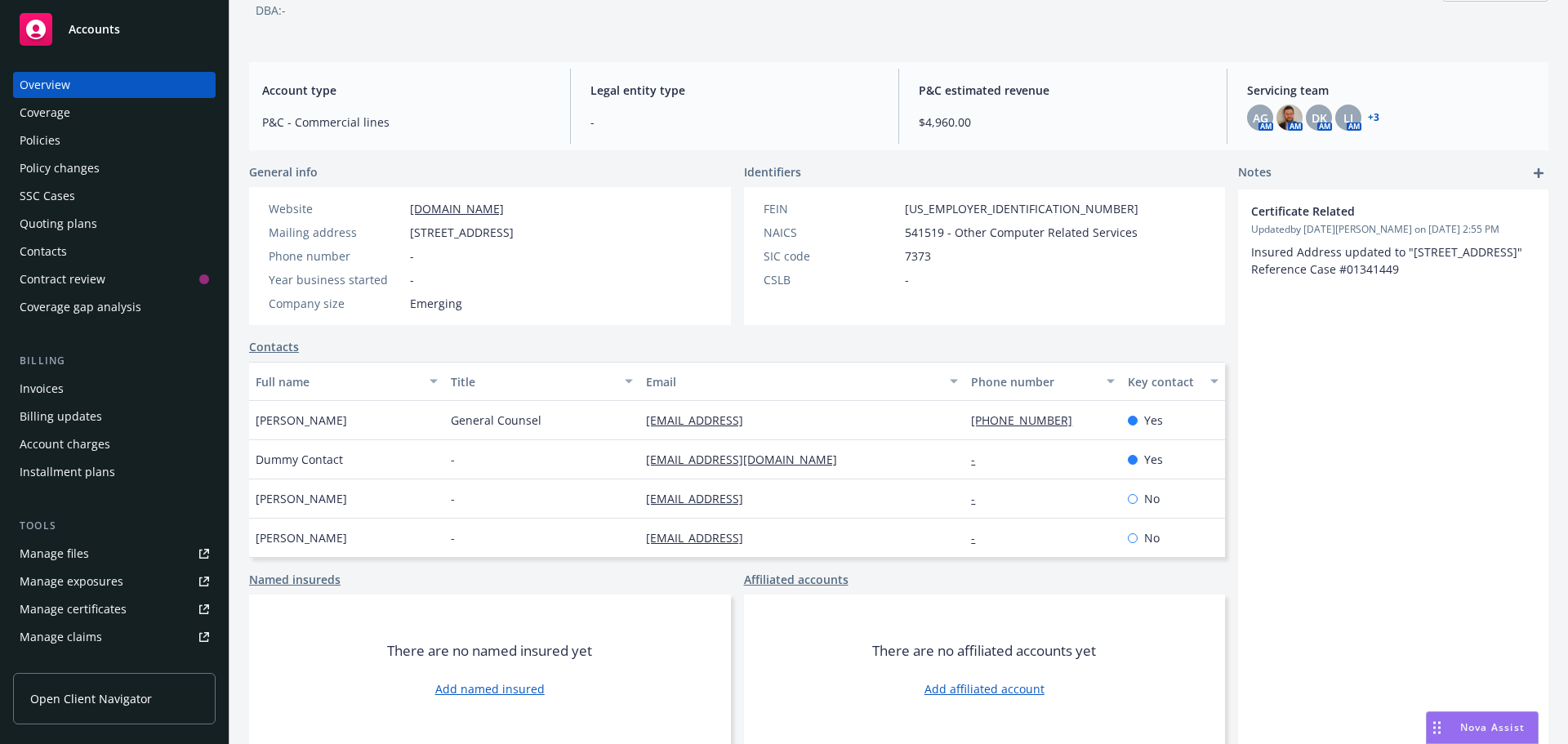
click at [281, 349] on link "Contacts" at bounding box center [274, 346] width 50 height 17
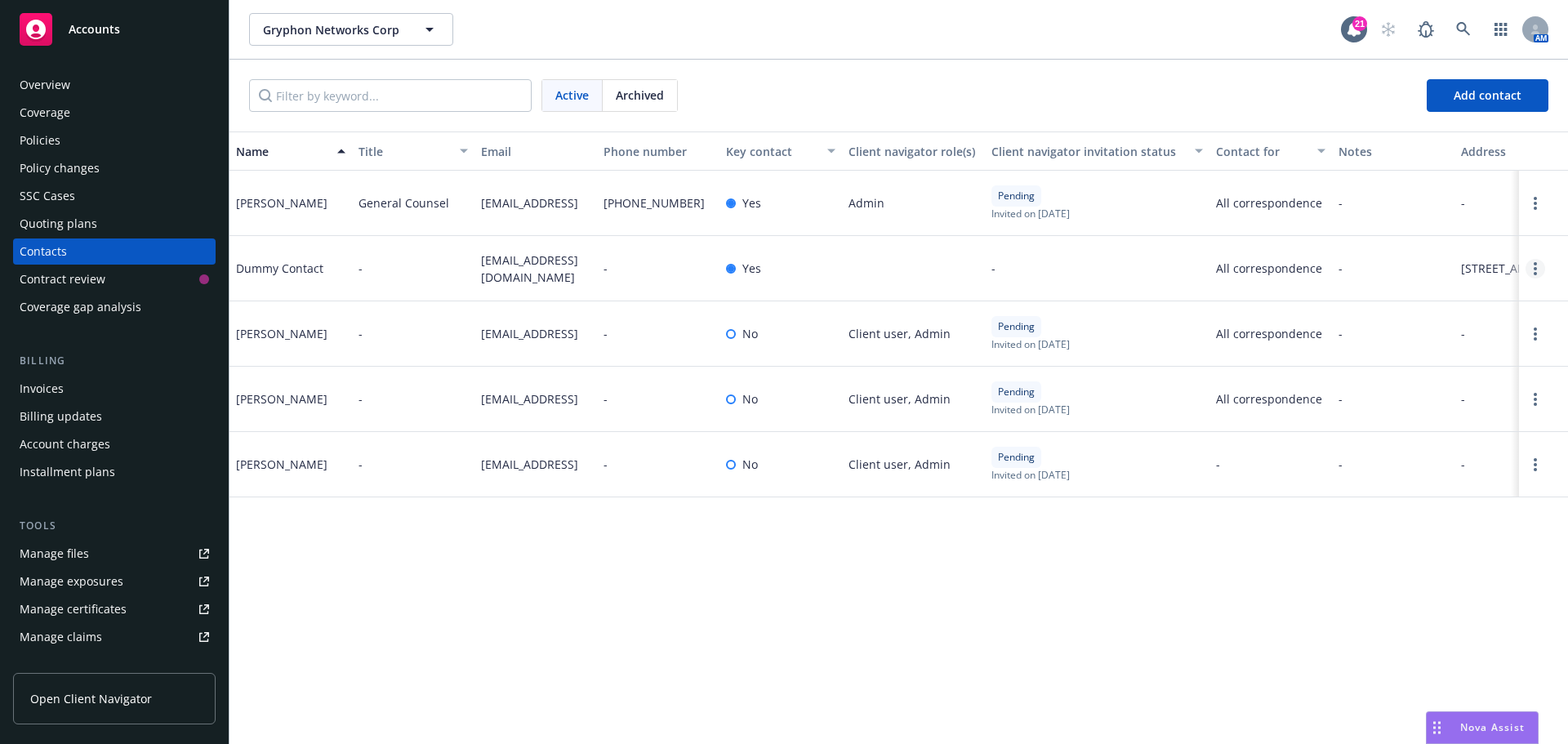
click at [1529, 278] on link "Open options" at bounding box center [1536, 269] width 20 height 20
click at [1396, 268] on link "Archive" at bounding box center [1430, 268] width 184 height 33
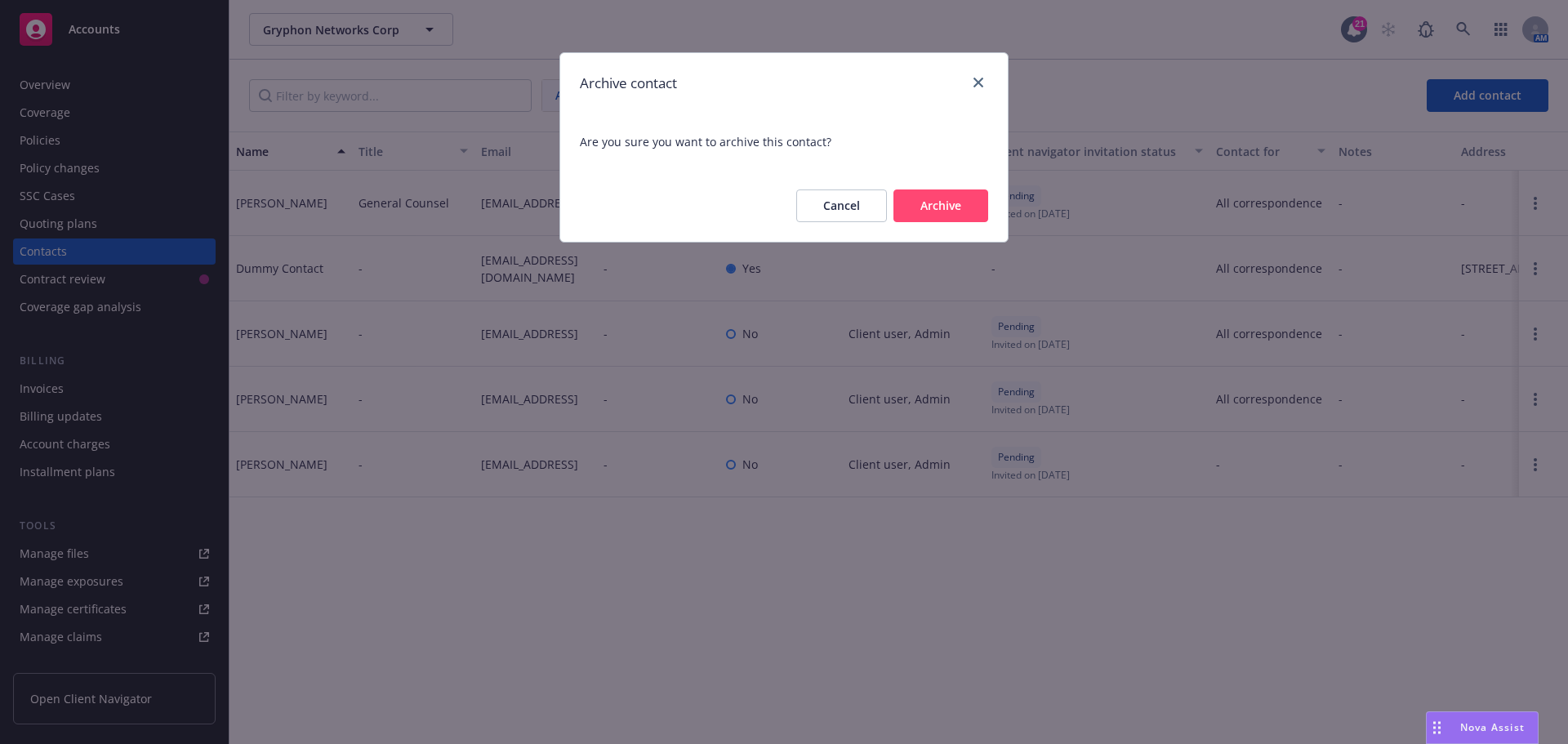
click at [965, 202] on button "Archive" at bounding box center [941, 206] width 95 height 33
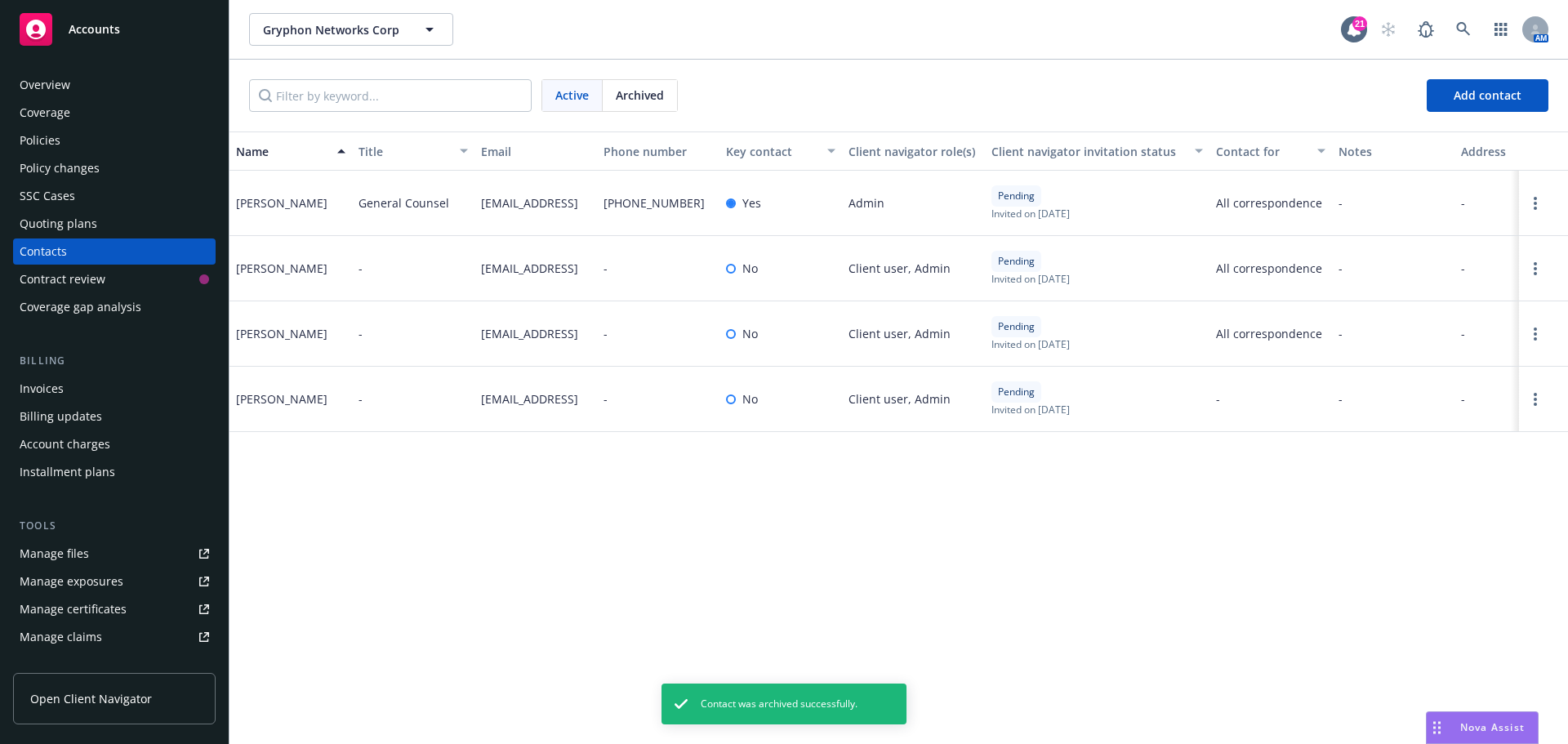
click at [56, 90] on div "Overview" at bounding box center [45, 85] width 51 height 26
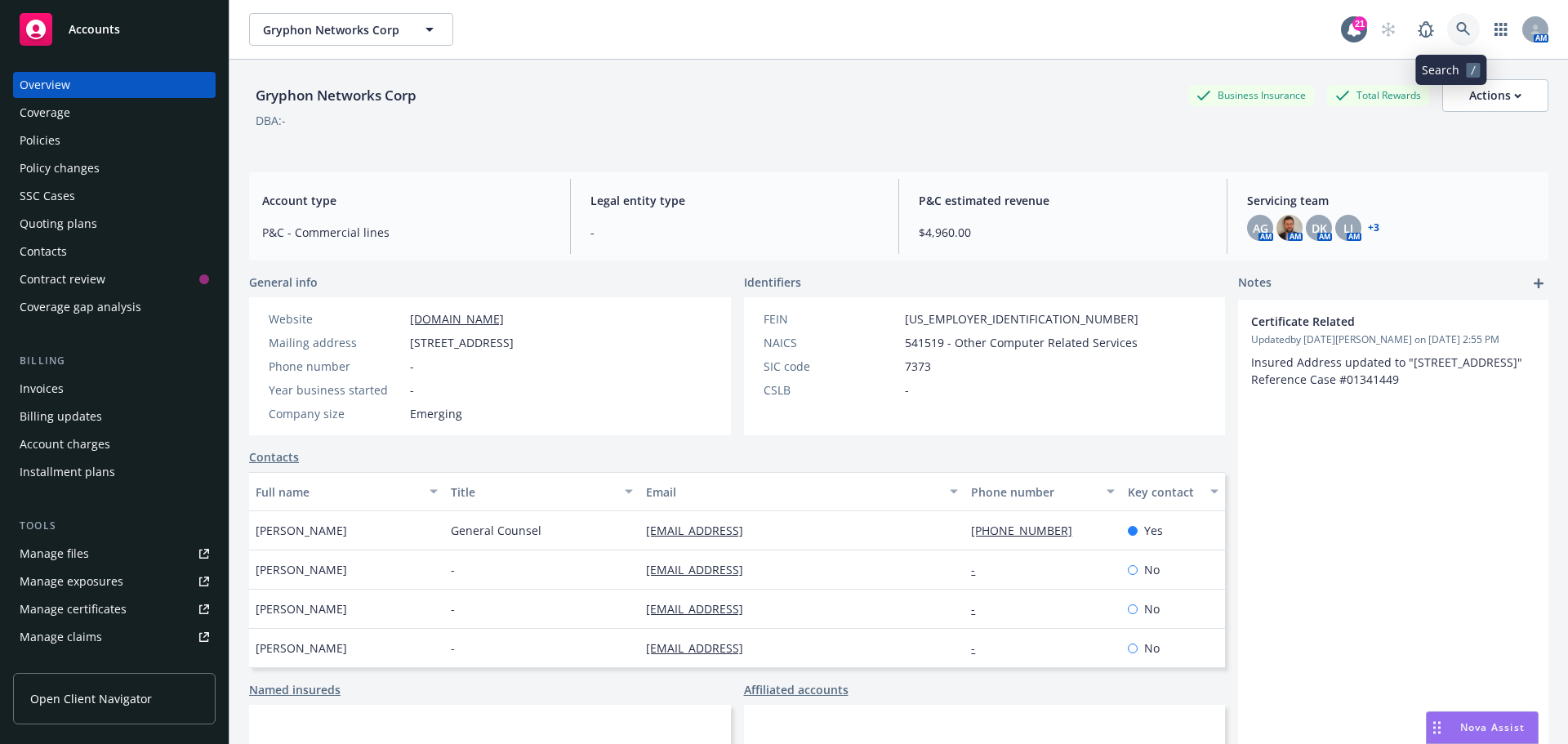
click at [1456, 26] on icon at bounding box center [1463, 29] width 14 height 14
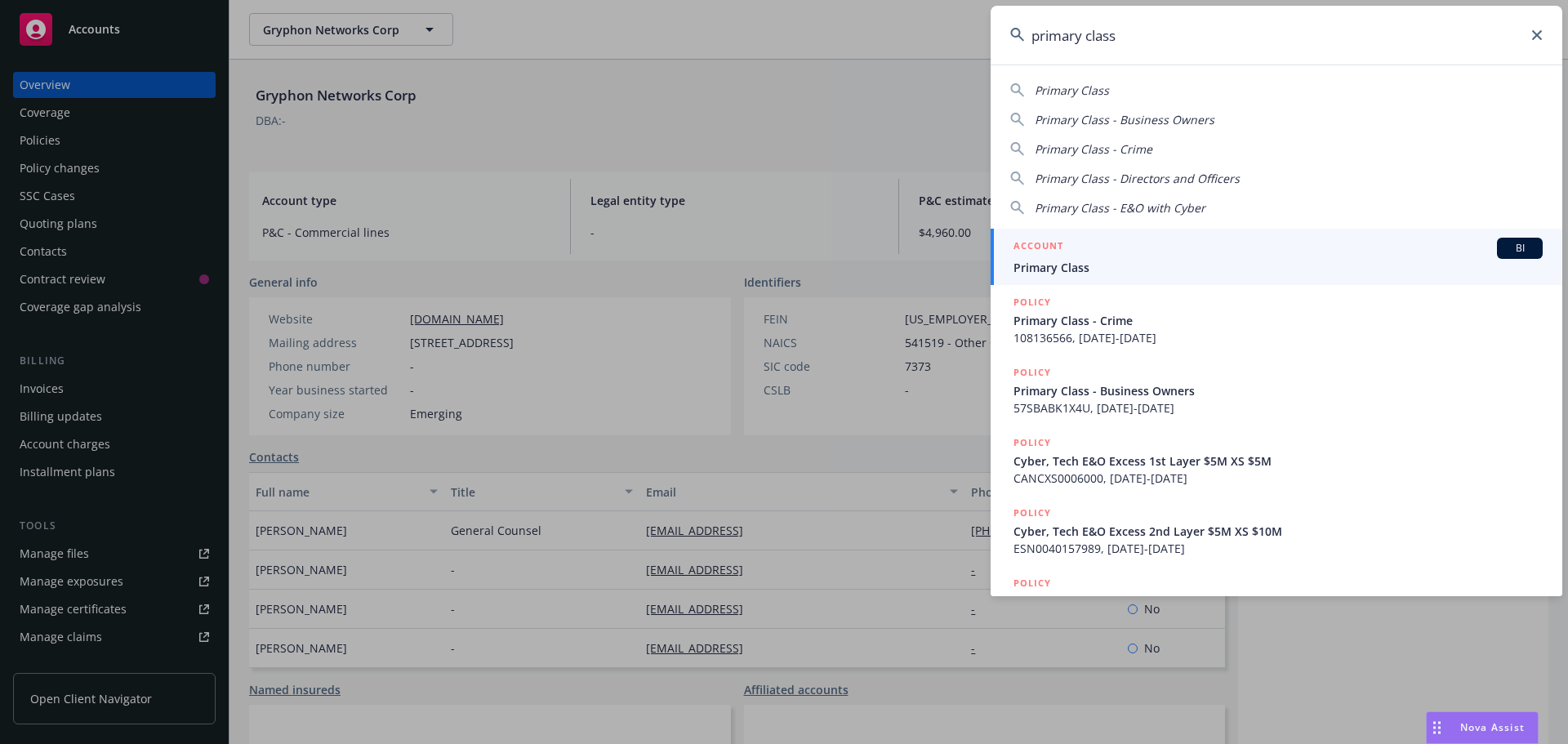
type input "primary class"
click at [1064, 270] on span "Primary Class" at bounding box center [1277, 267] width 529 height 17
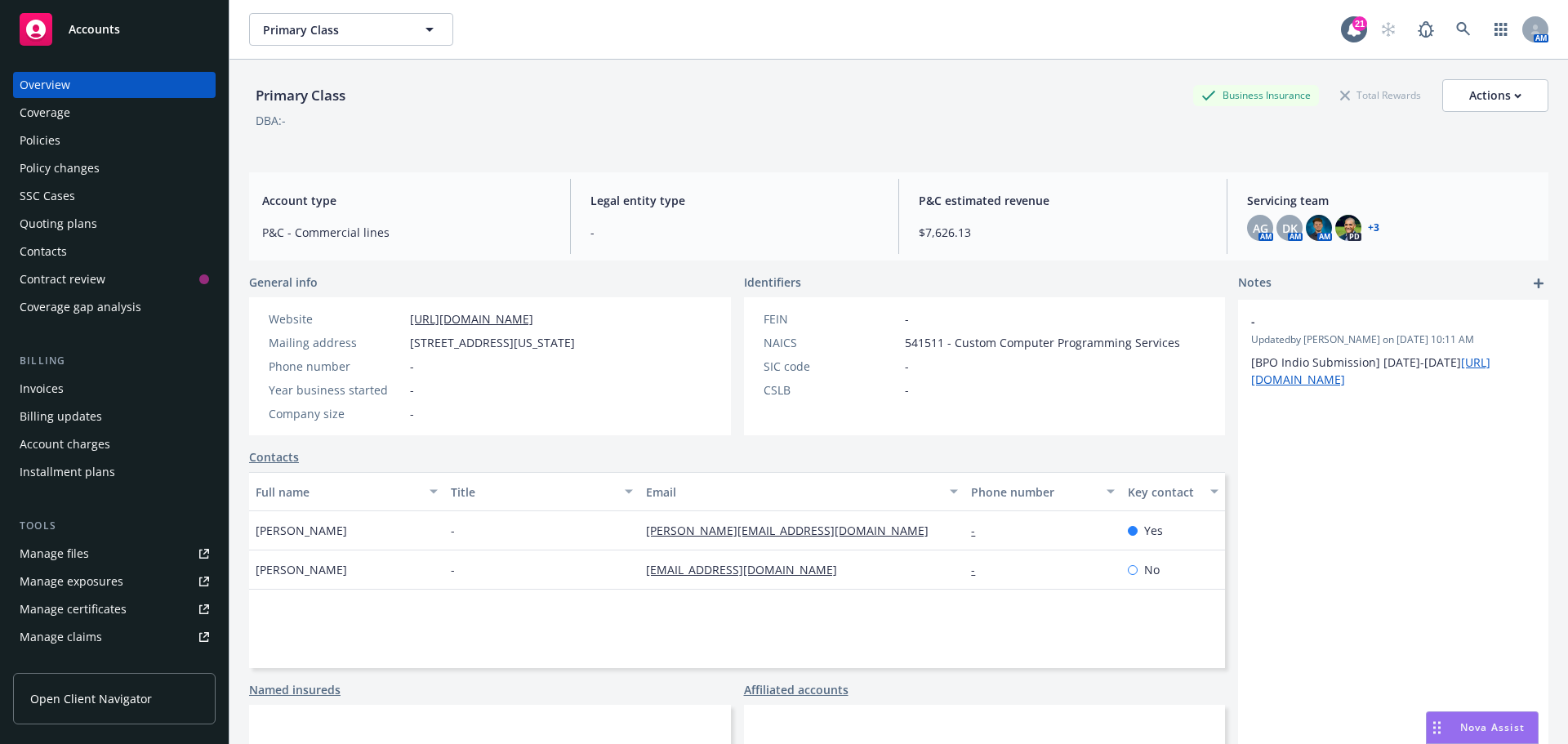
click at [56, 145] on div "Policies" at bounding box center [40, 140] width 41 height 26
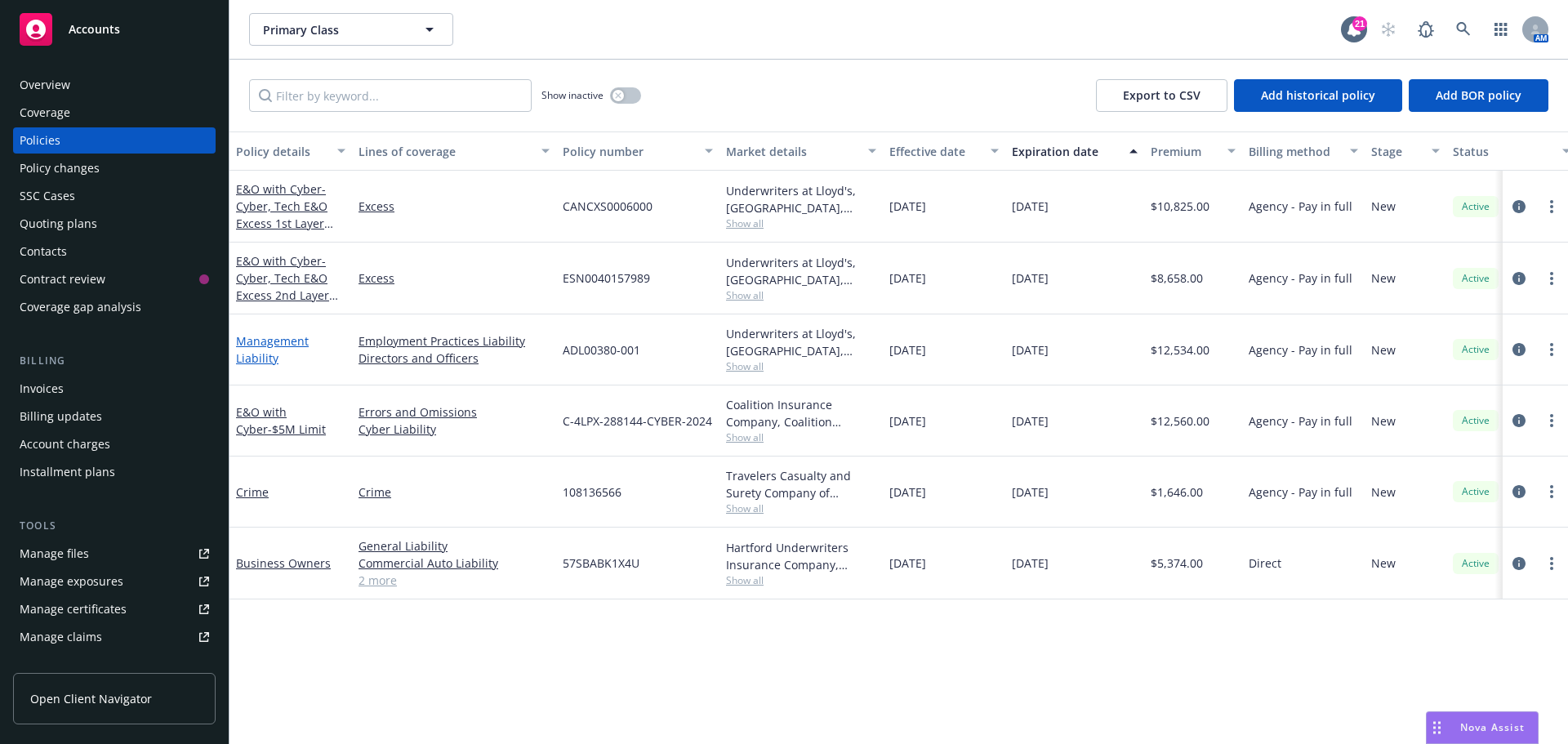
click at [281, 341] on link "Management Liability" at bounding box center [272, 349] width 73 height 33
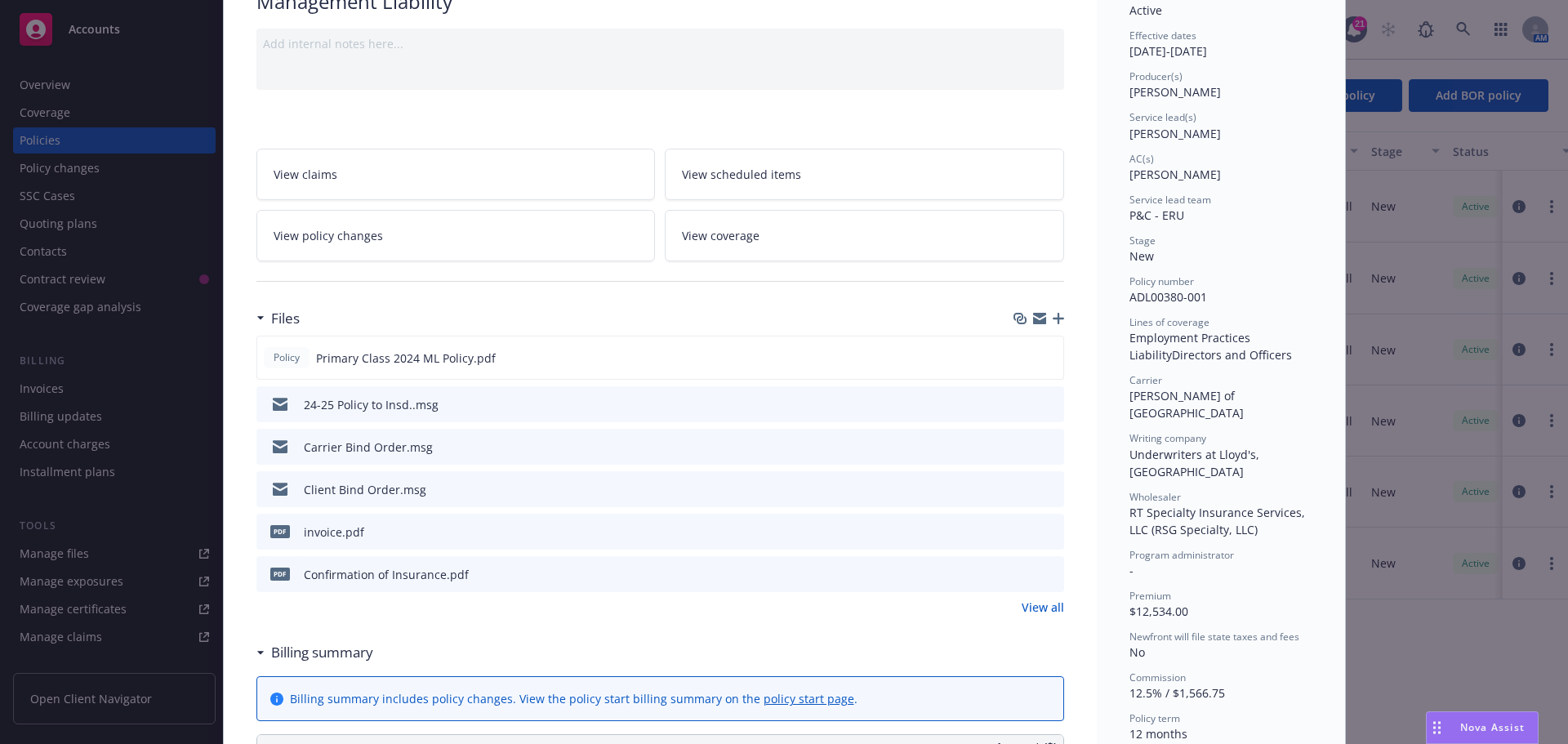
scroll to position [163, 0]
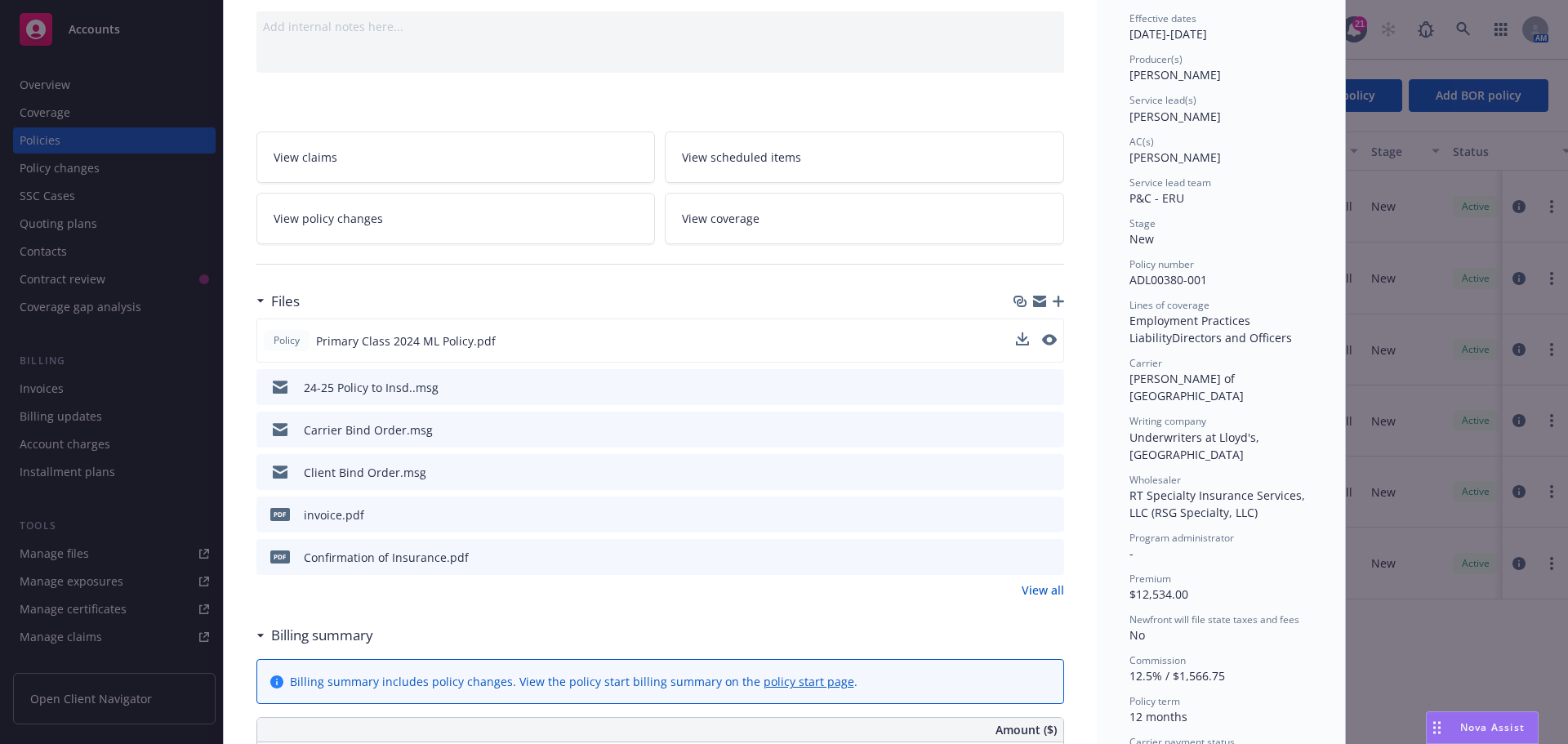
click at [431, 343] on span "Primary Class 2024 ML Policy.pdf" at bounding box center [405, 340] width 180 height 17
click at [1040, 337] on icon "preview file" at bounding box center [1047, 339] width 14 height 12
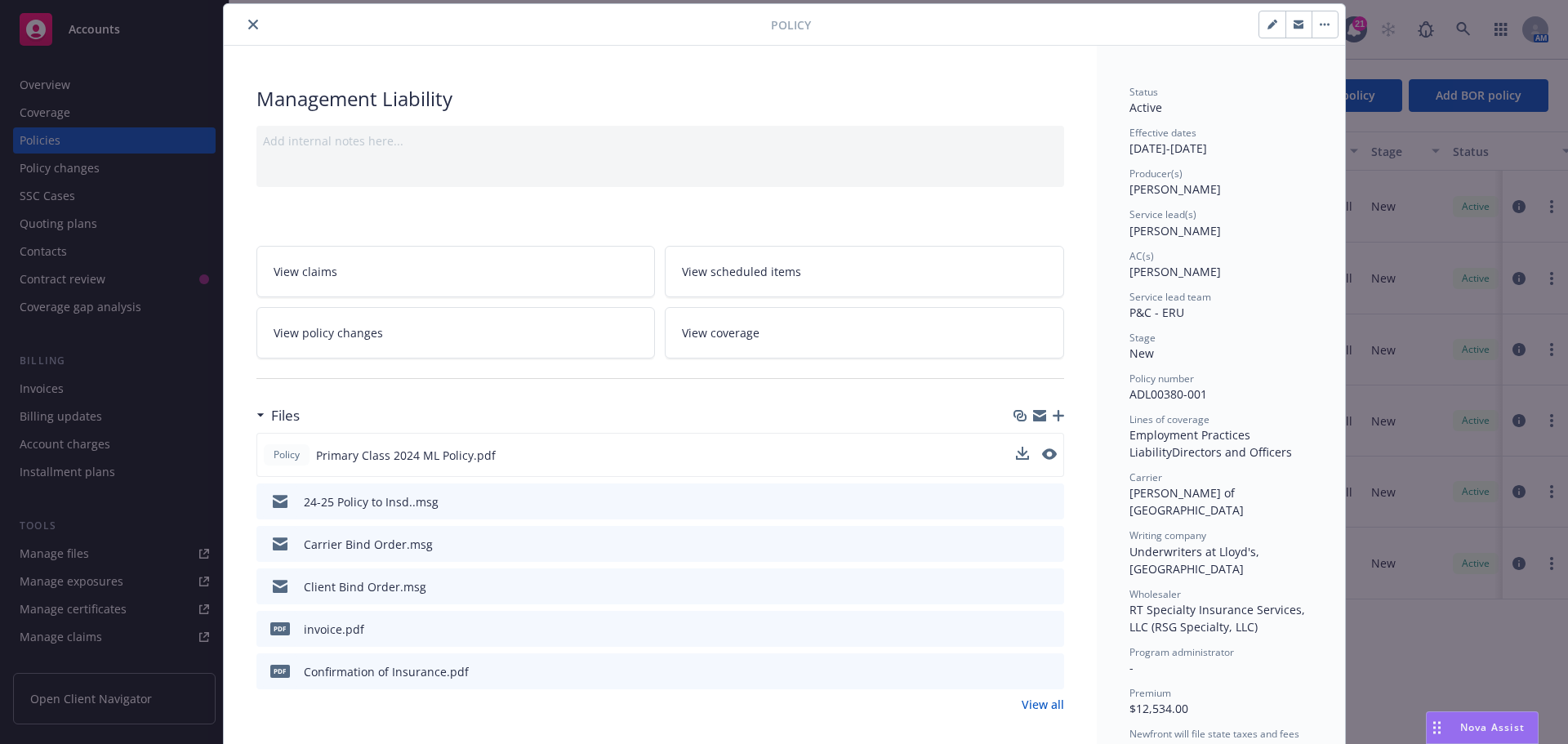
scroll to position [0, 0]
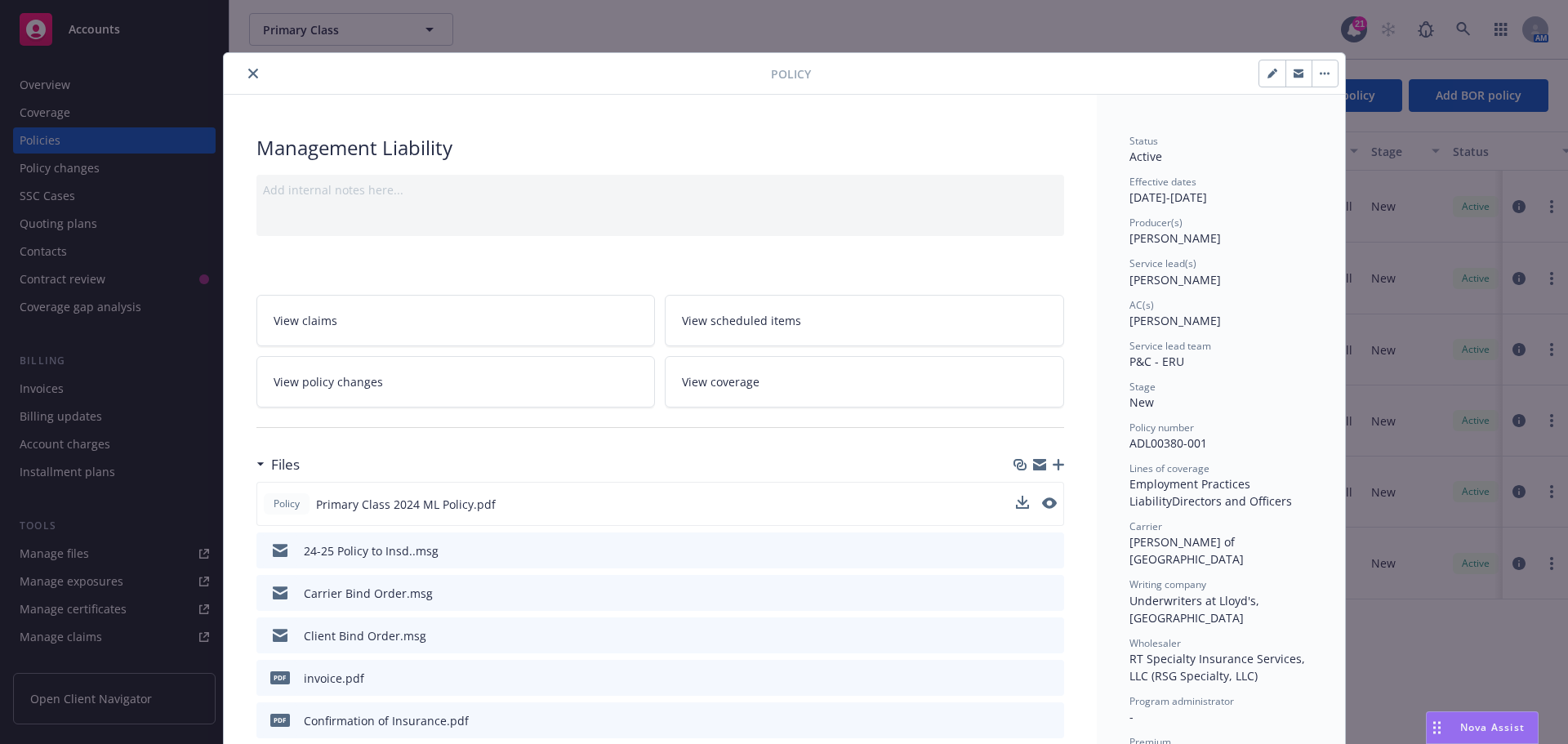
click at [244, 73] on button "close" at bounding box center [254, 74] width 20 height 20
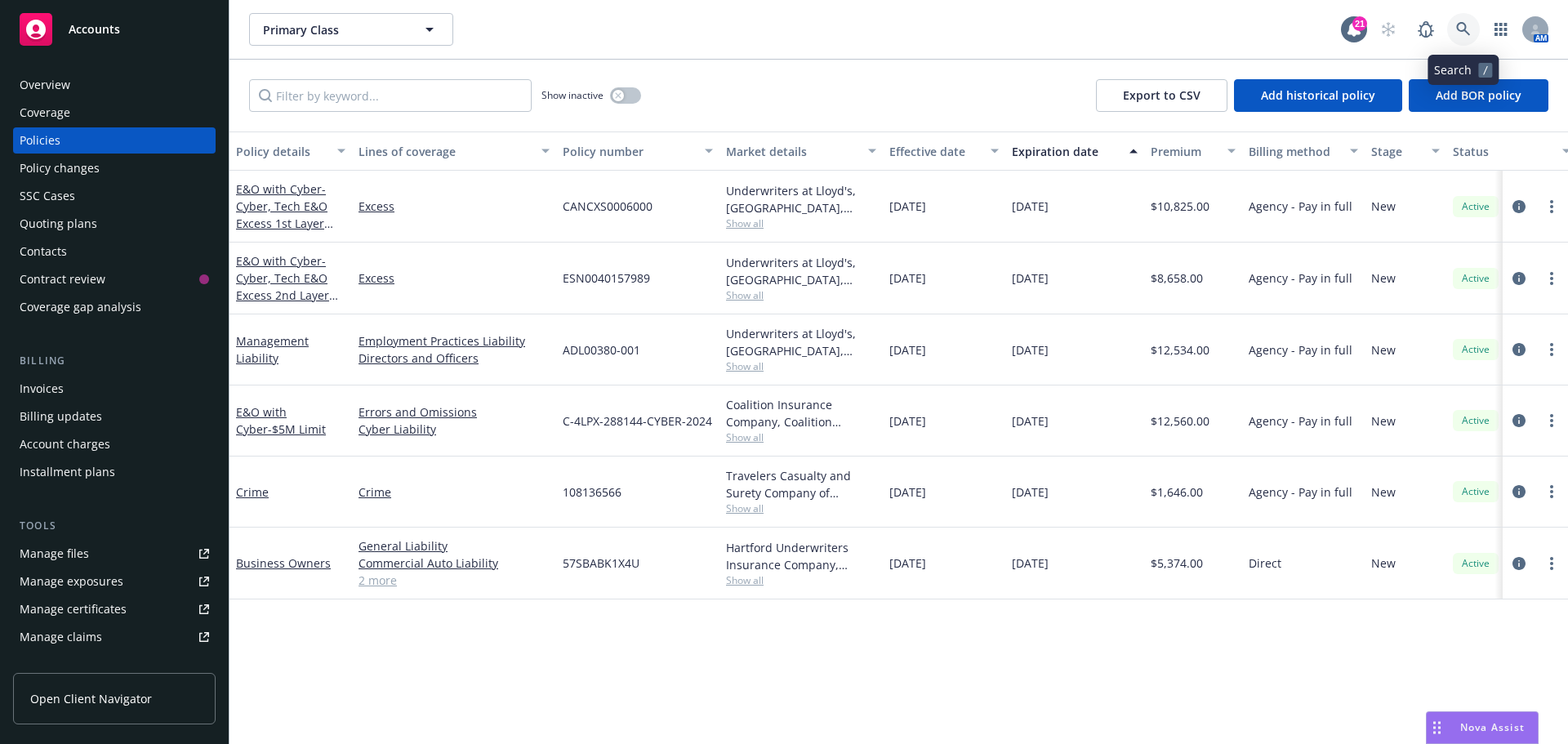
click at [1463, 27] on icon at bounding box center [1463, 29] width 14 height 14
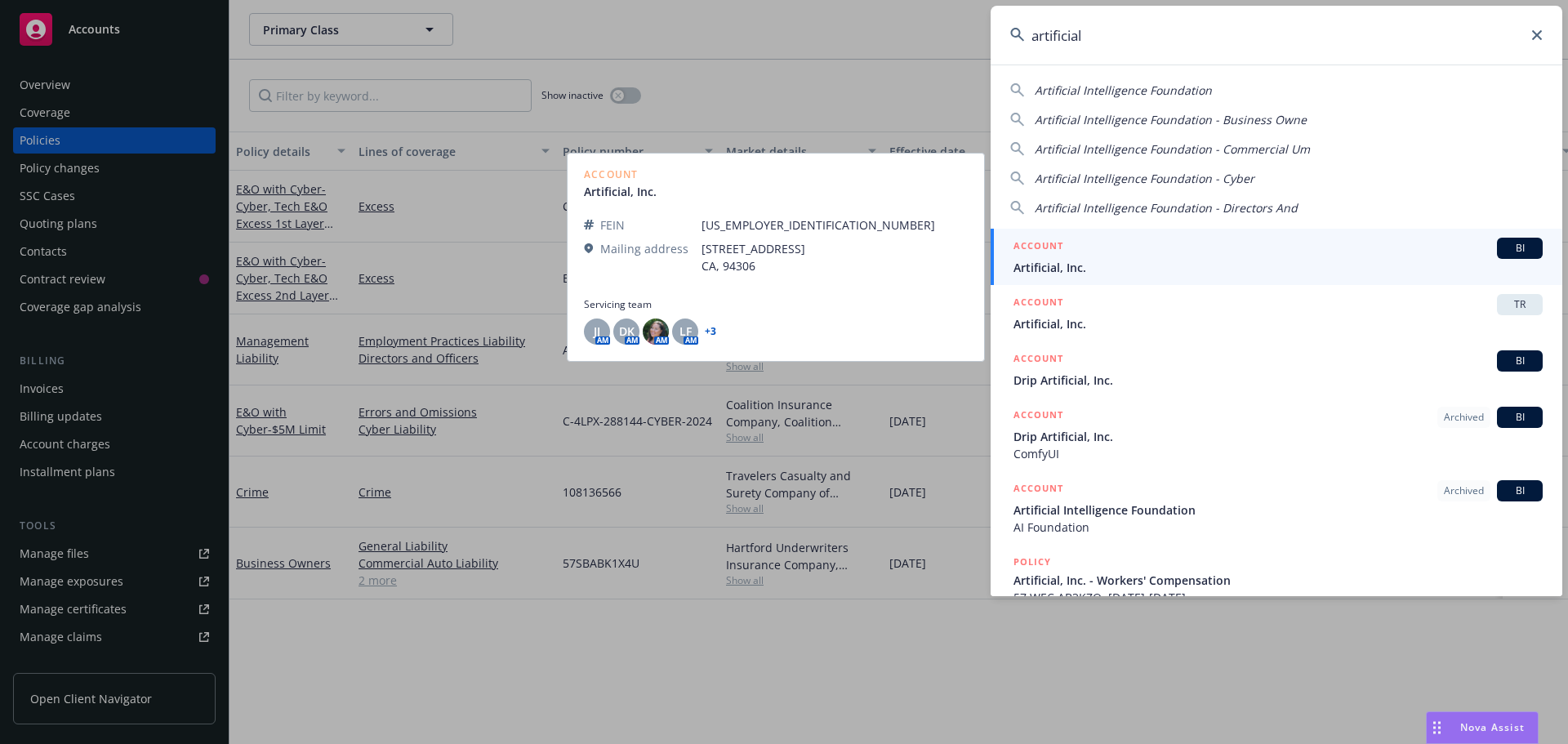
type input "artificial"
click at [1063, 262] on span "Artificial, Inc." at bounding box center [1277, 267] width 529 height 17
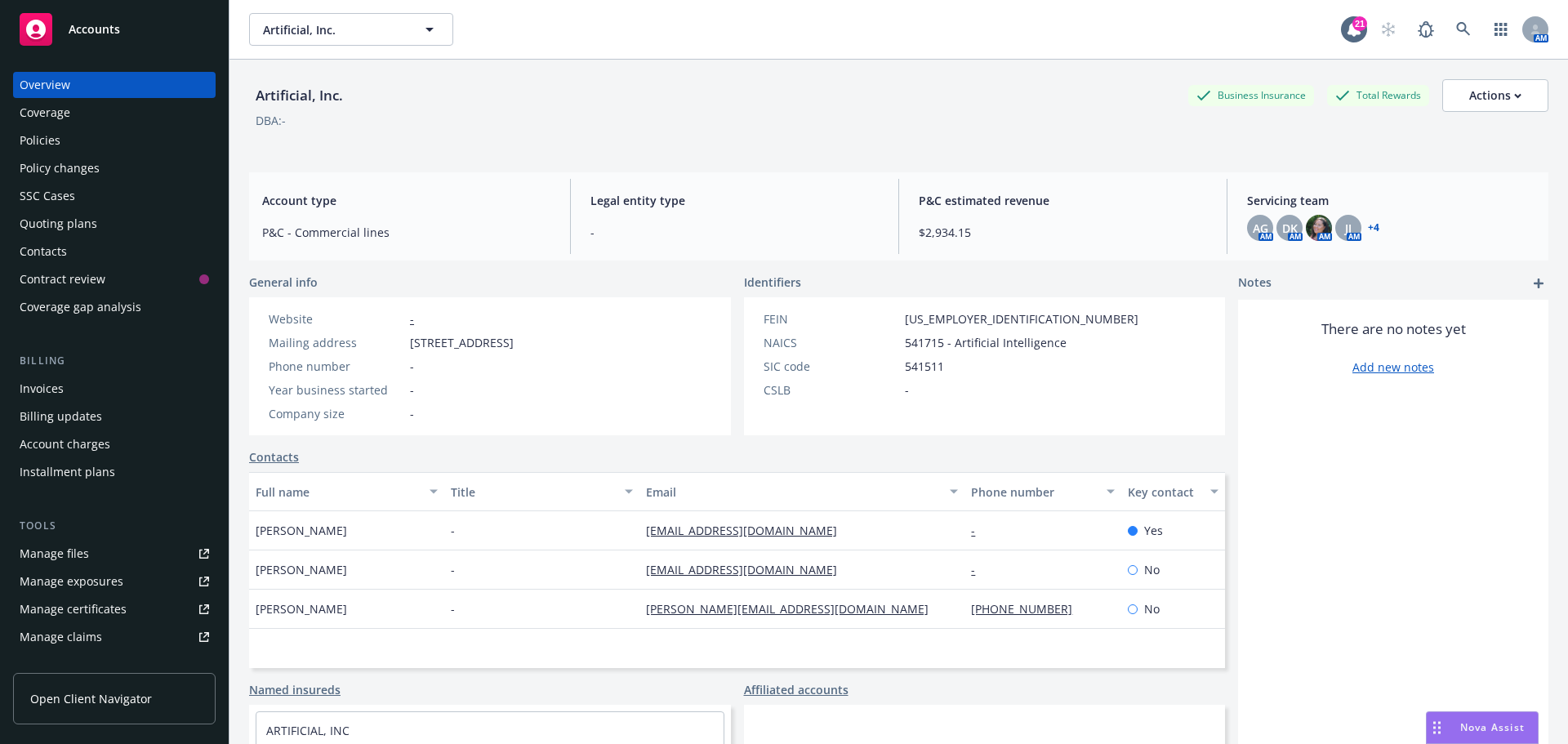
click at [48, 141] on div "Policies" at bounding box center [40, 140] width 41 height 26
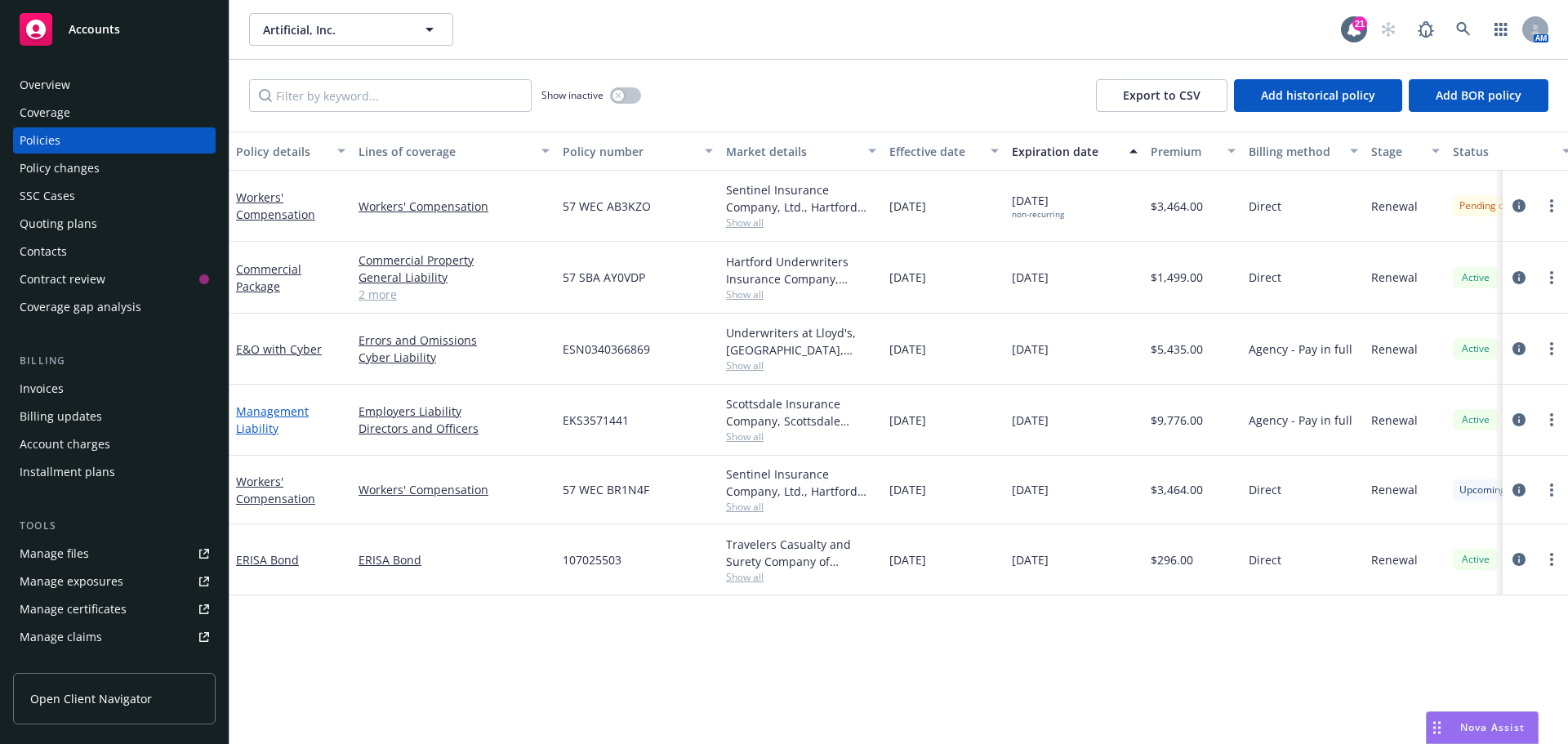
click at [268, 414] on link "Management Liability" at bounding box center [272, 420] width 73 height 33
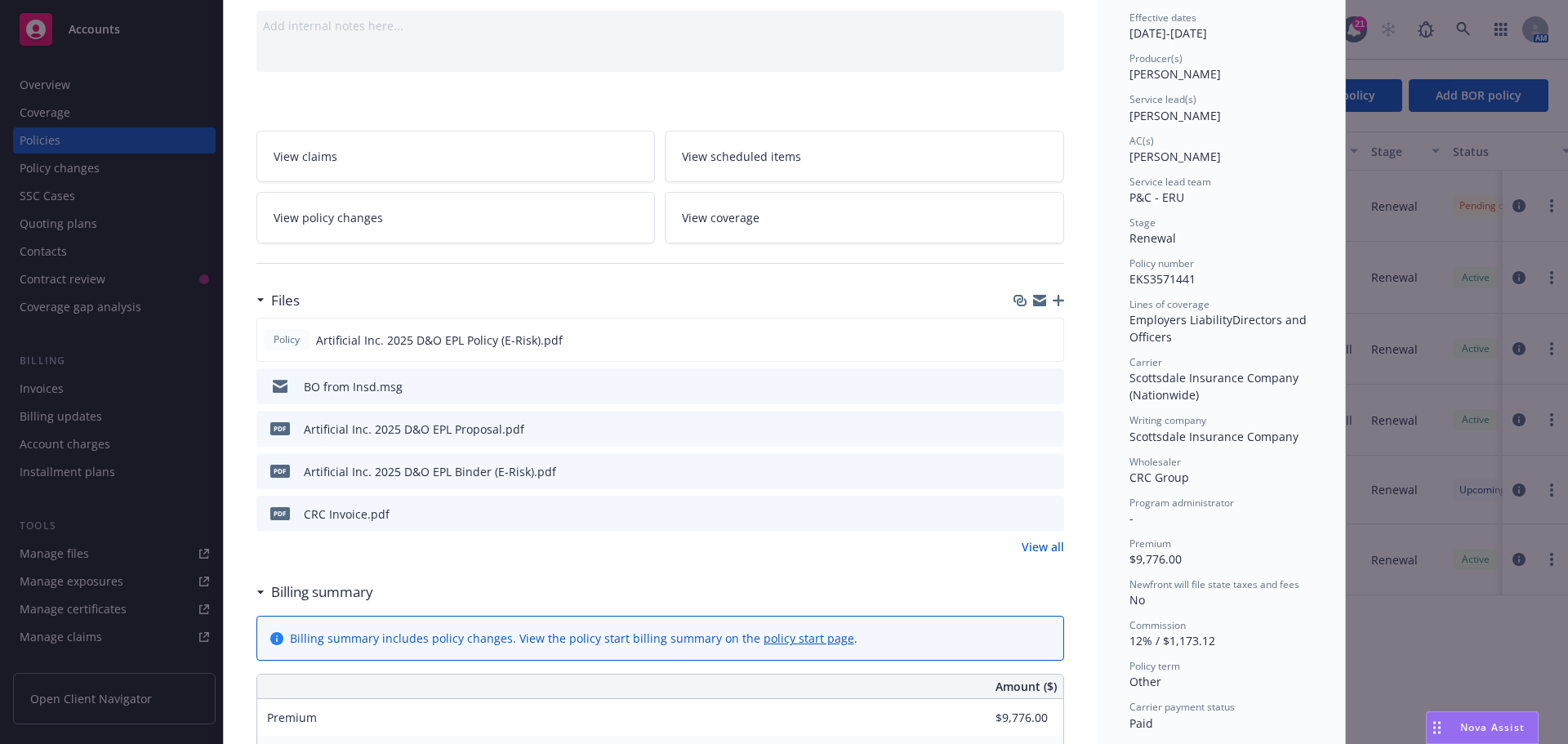
scroll to position [163, 0]
click at [1043, 343] on icon "preview file" at bounding box center [1047, 339] width 14 height 12
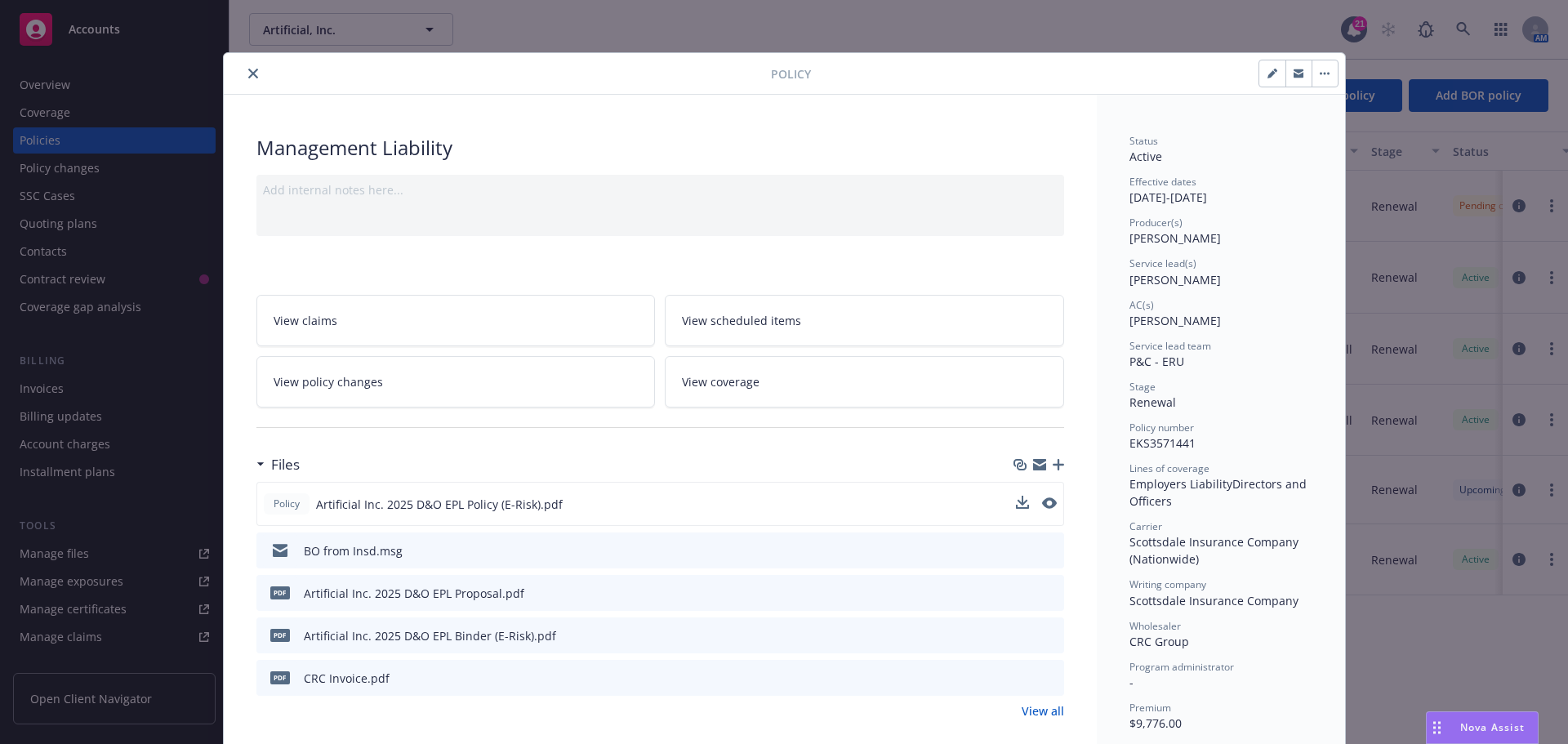
click at [255, 75] on button "close" at bounding box center [254, 74] width 20 height 20
